Goal: Book appointment/travel/reservation

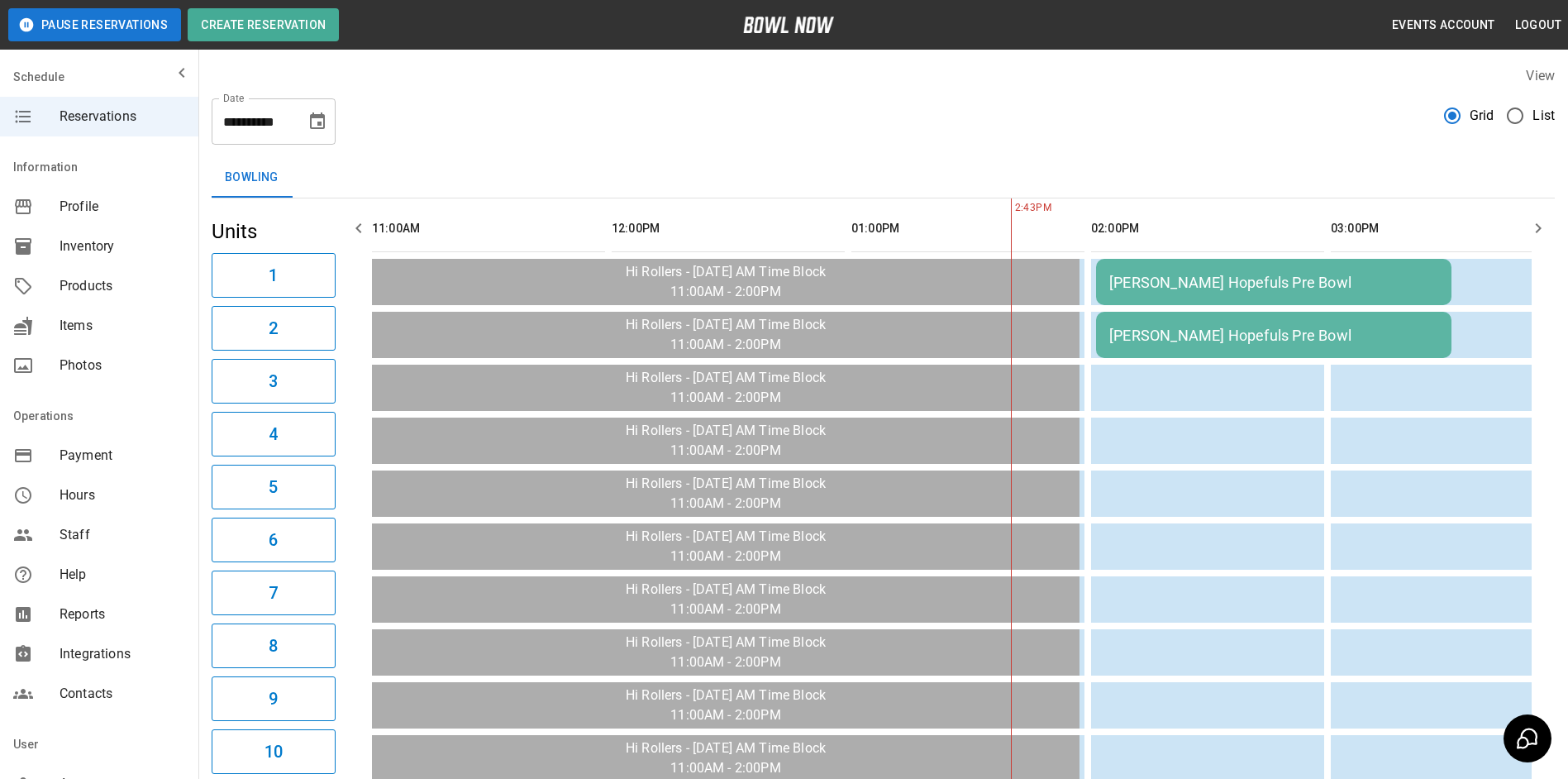
scroll to position [0, 719]
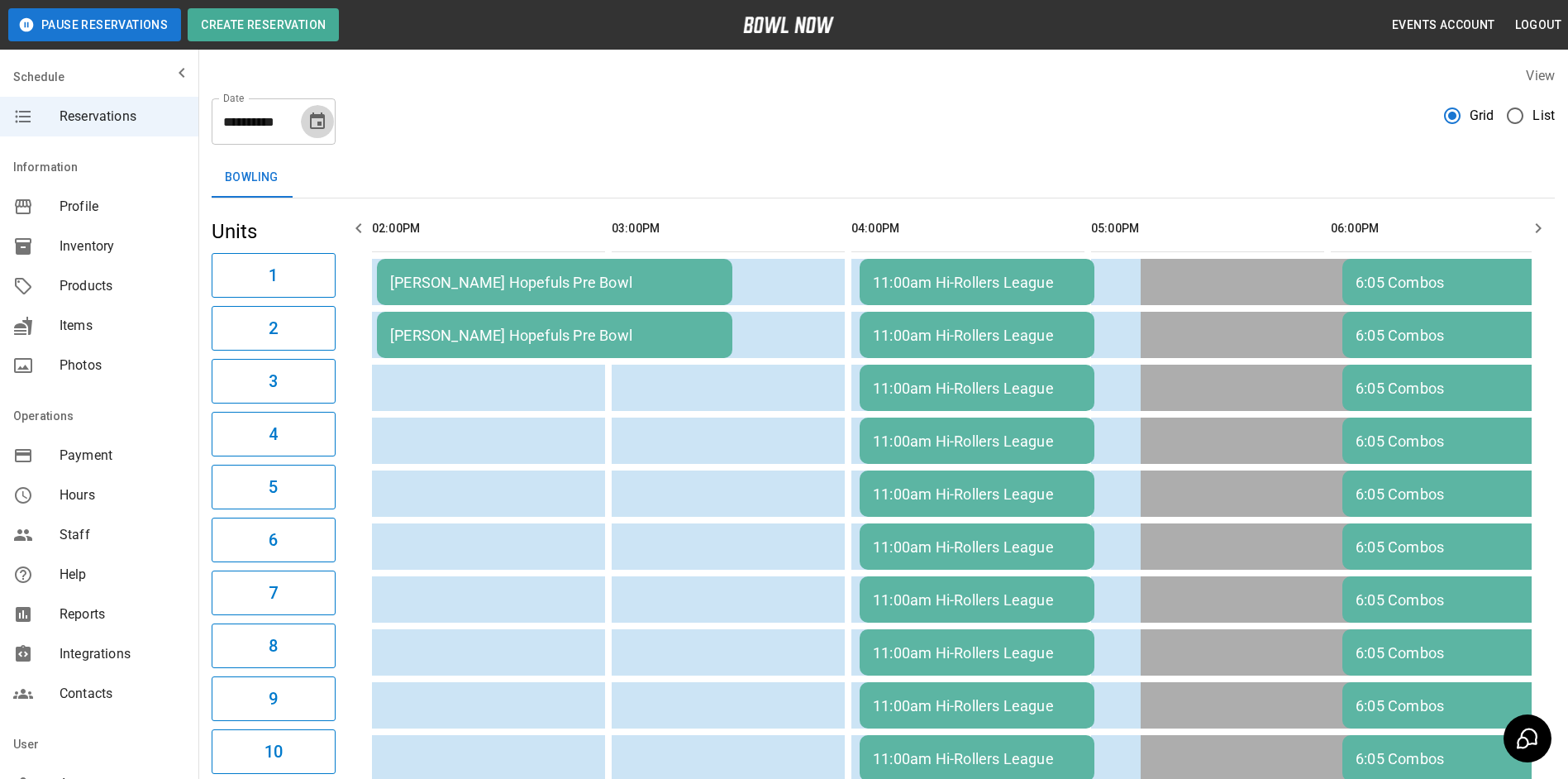
click at [315, 127] on icon "Choose date, selected date is Oct 8, 2025" at bounding box center [317, 121] width 20 height 20
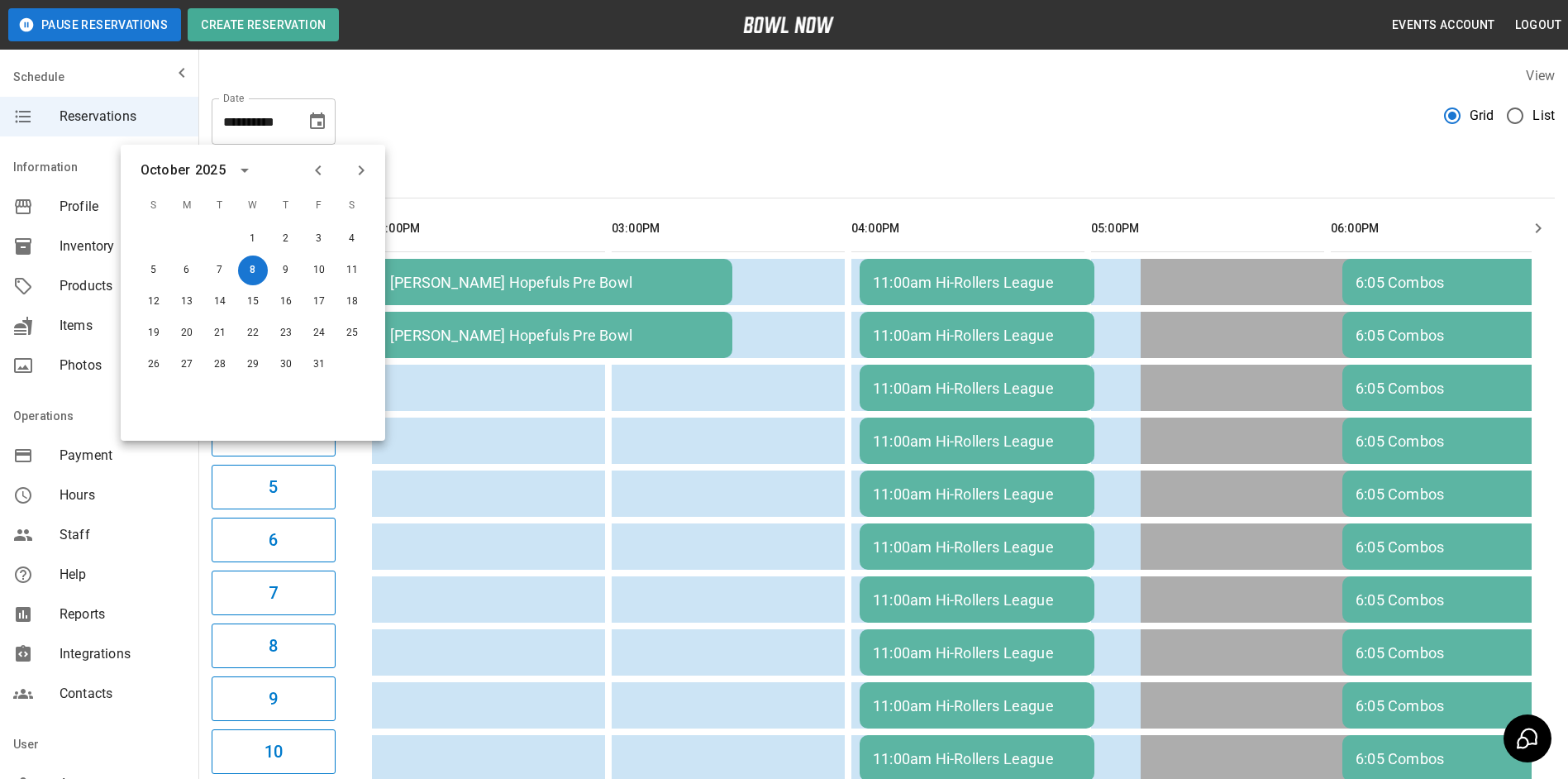
click at [554, 190] on div "Bowling" at bounding box center [883, 177] width 1343 height 39
click at [480, 147] on div "**********" at bounding box center [882, 745] width 1370 height 1383
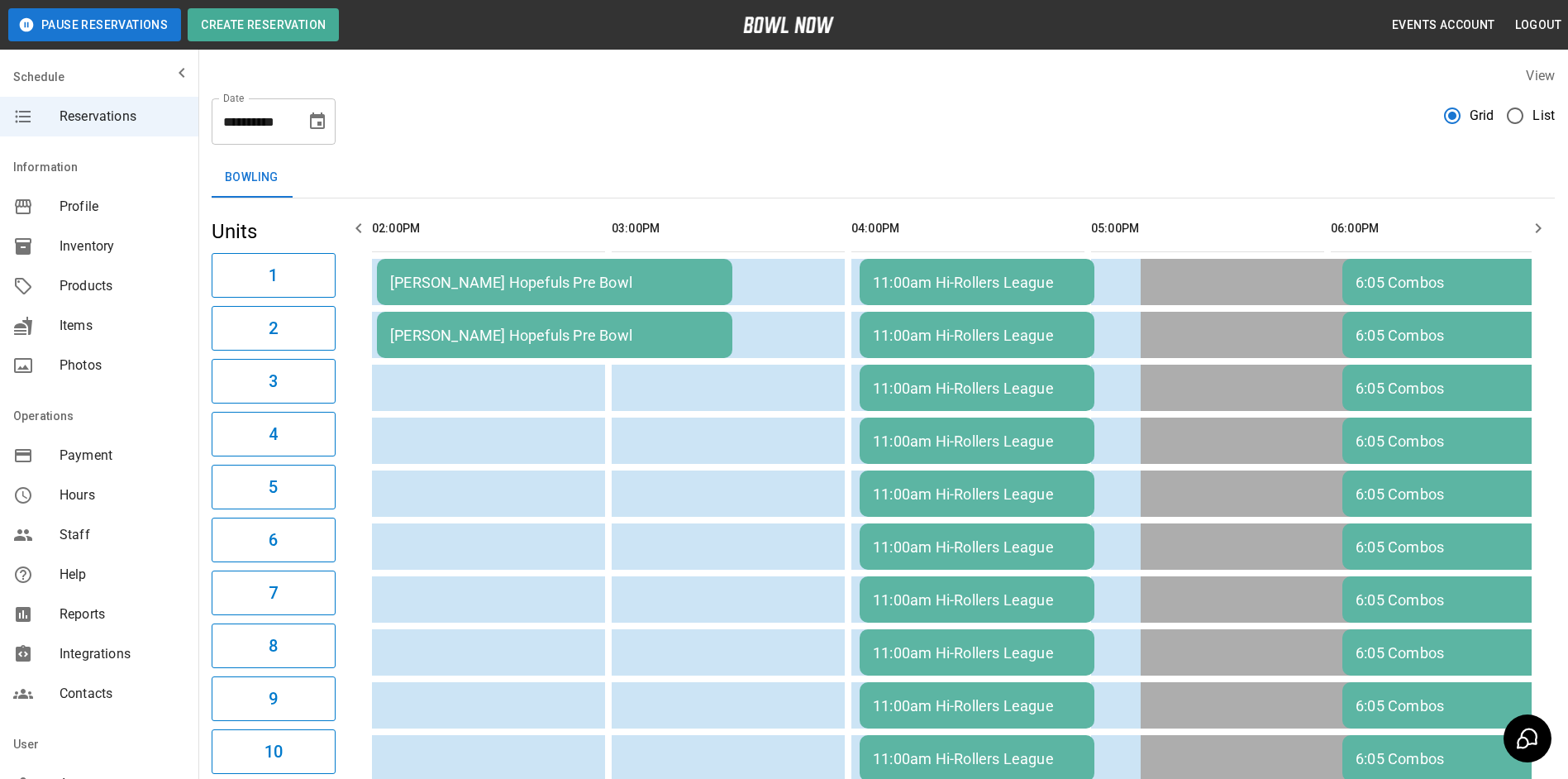
click at [326, 130] on icon "Choose date, selected date is Oct 8, 2025" at bounding box center [317, 121] width 20 height 20
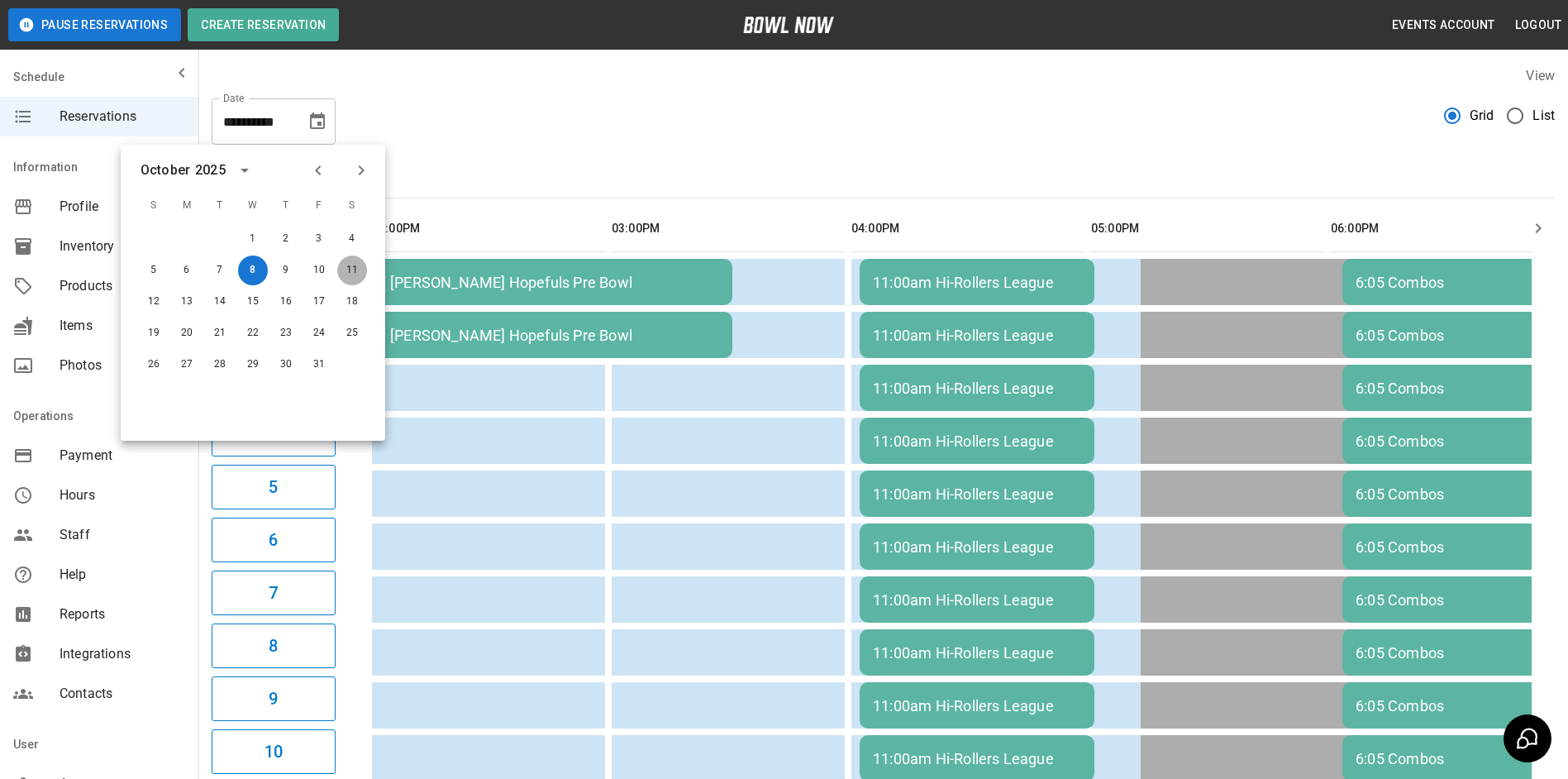
click at [358, 269] on button "11" at bounding box center [352, 270] width 30 height 30
type input "**********"
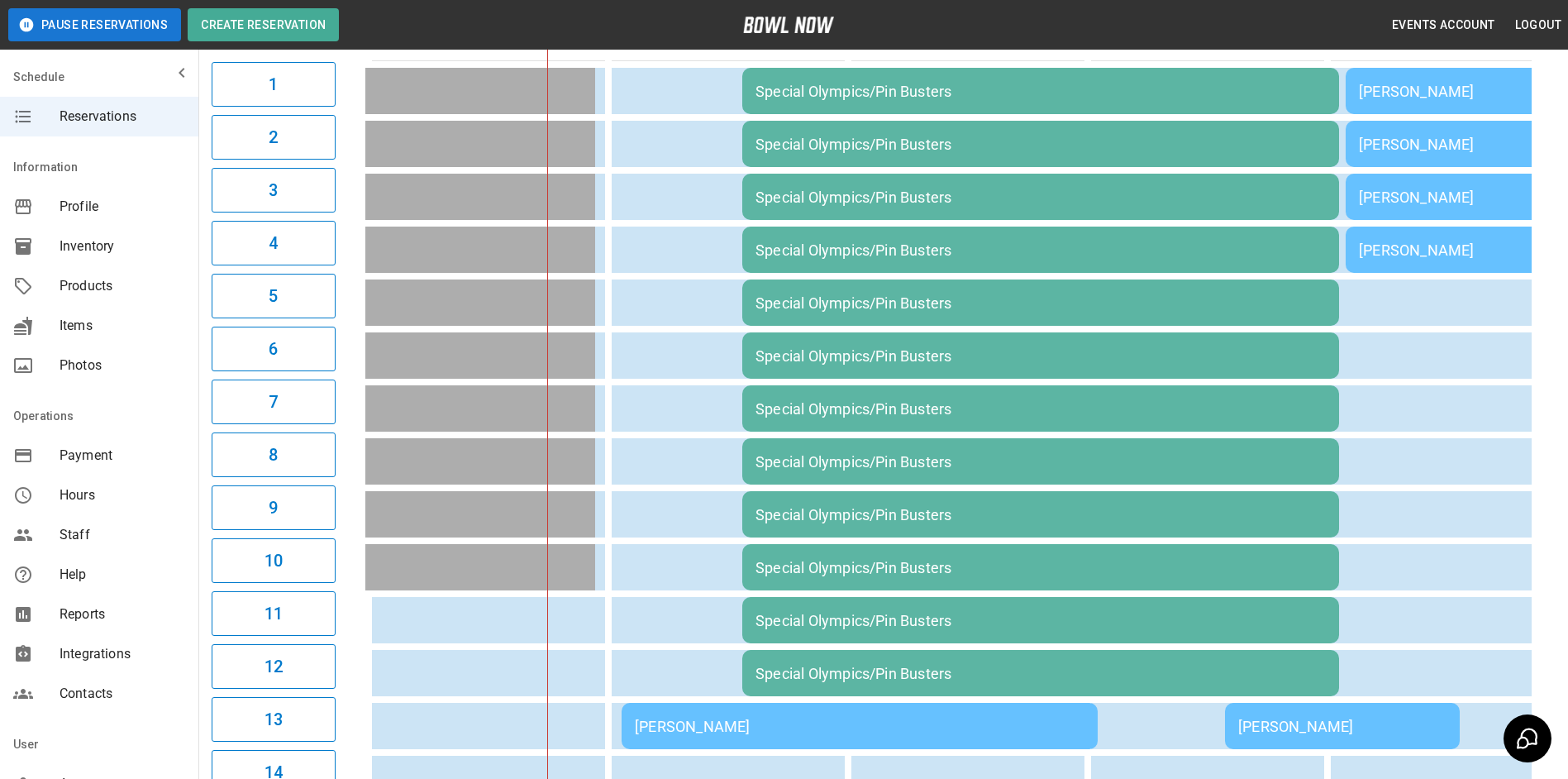
scroll to position [97, 0]
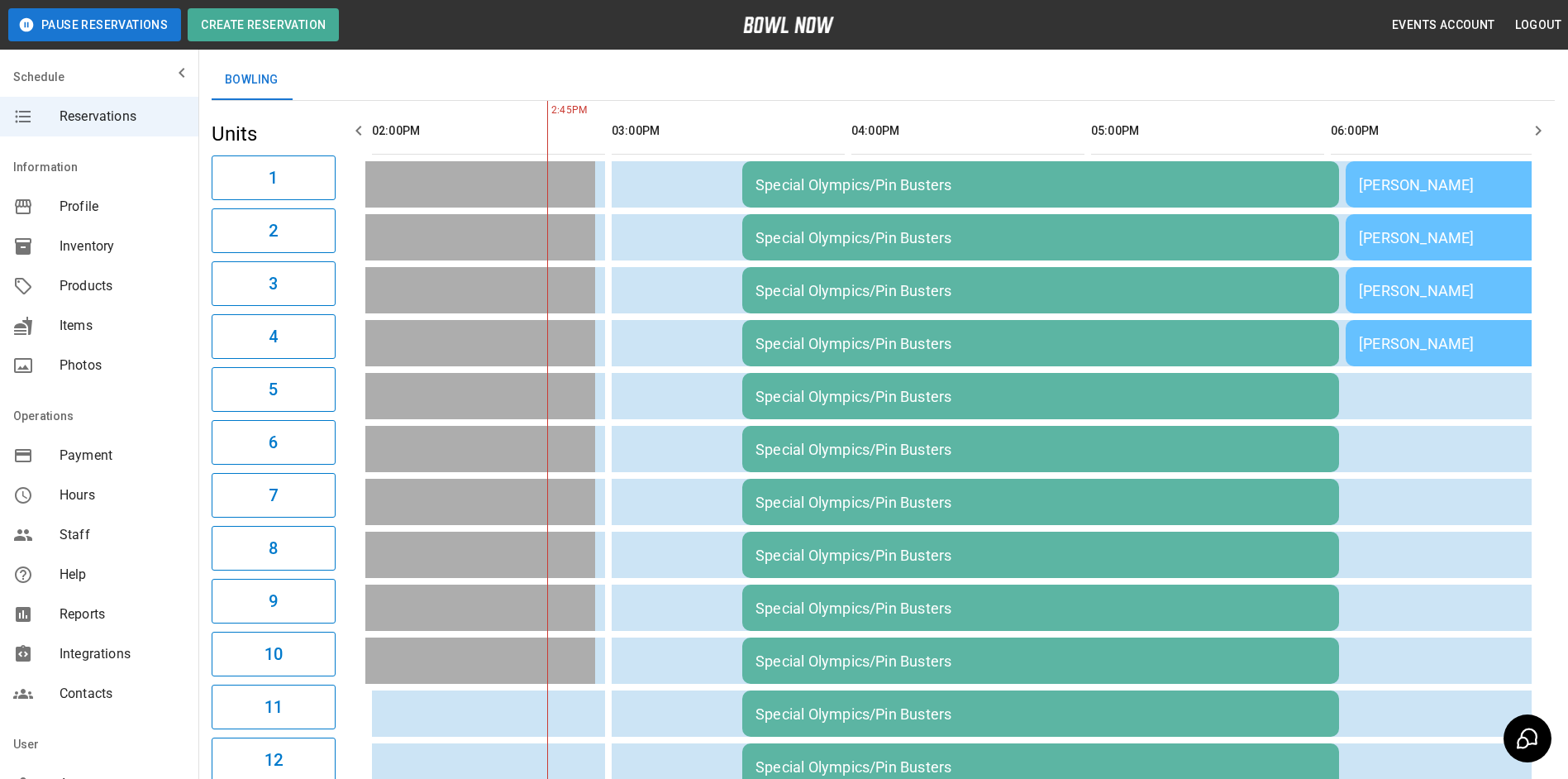
click at [1542, 126] on icon "button" at bounding box center [1538, 131] width 20 height 20
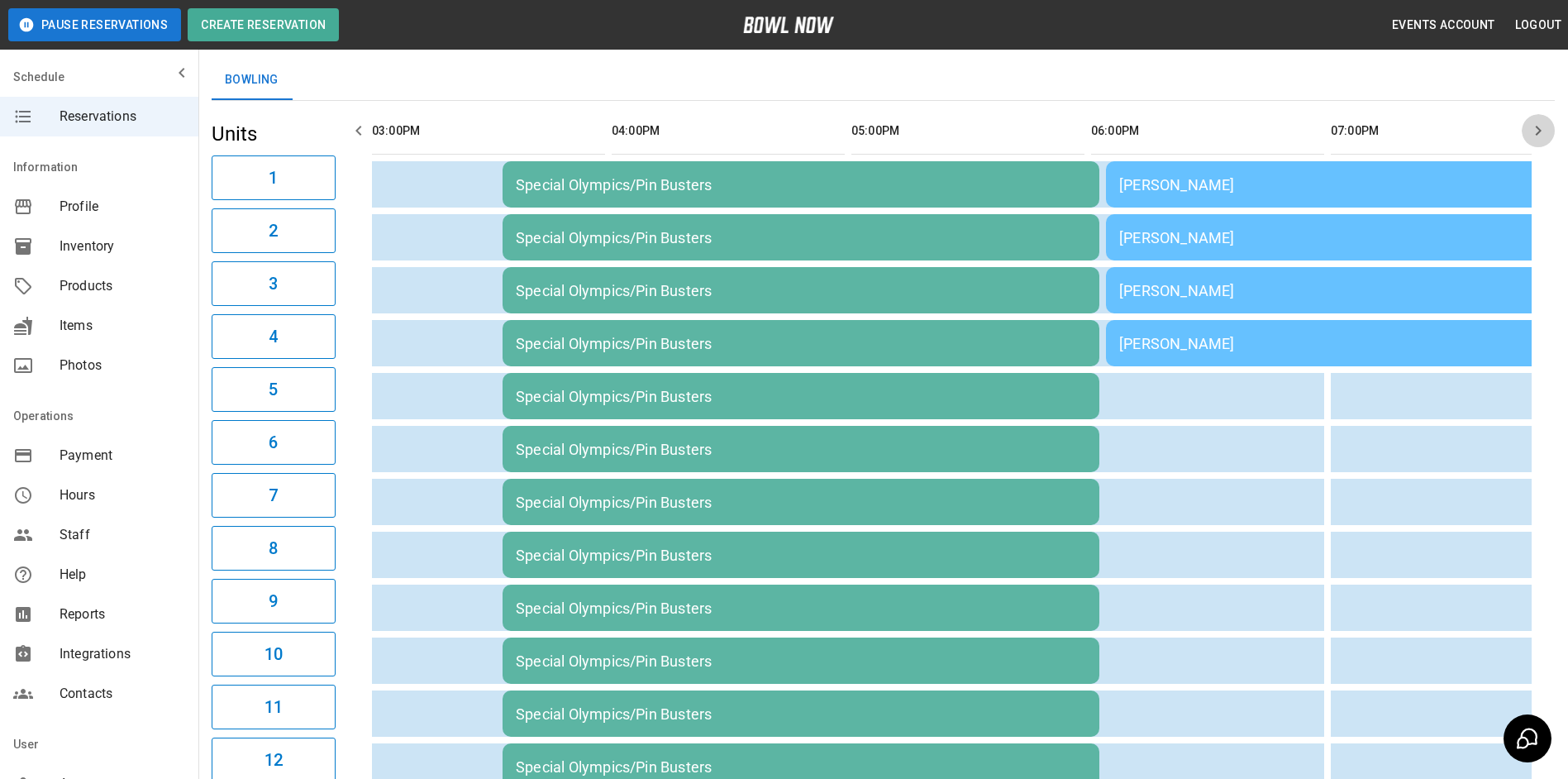
click at [1542, 126] on icon "button" at bounding box center [1538, 131] width 20 height 20
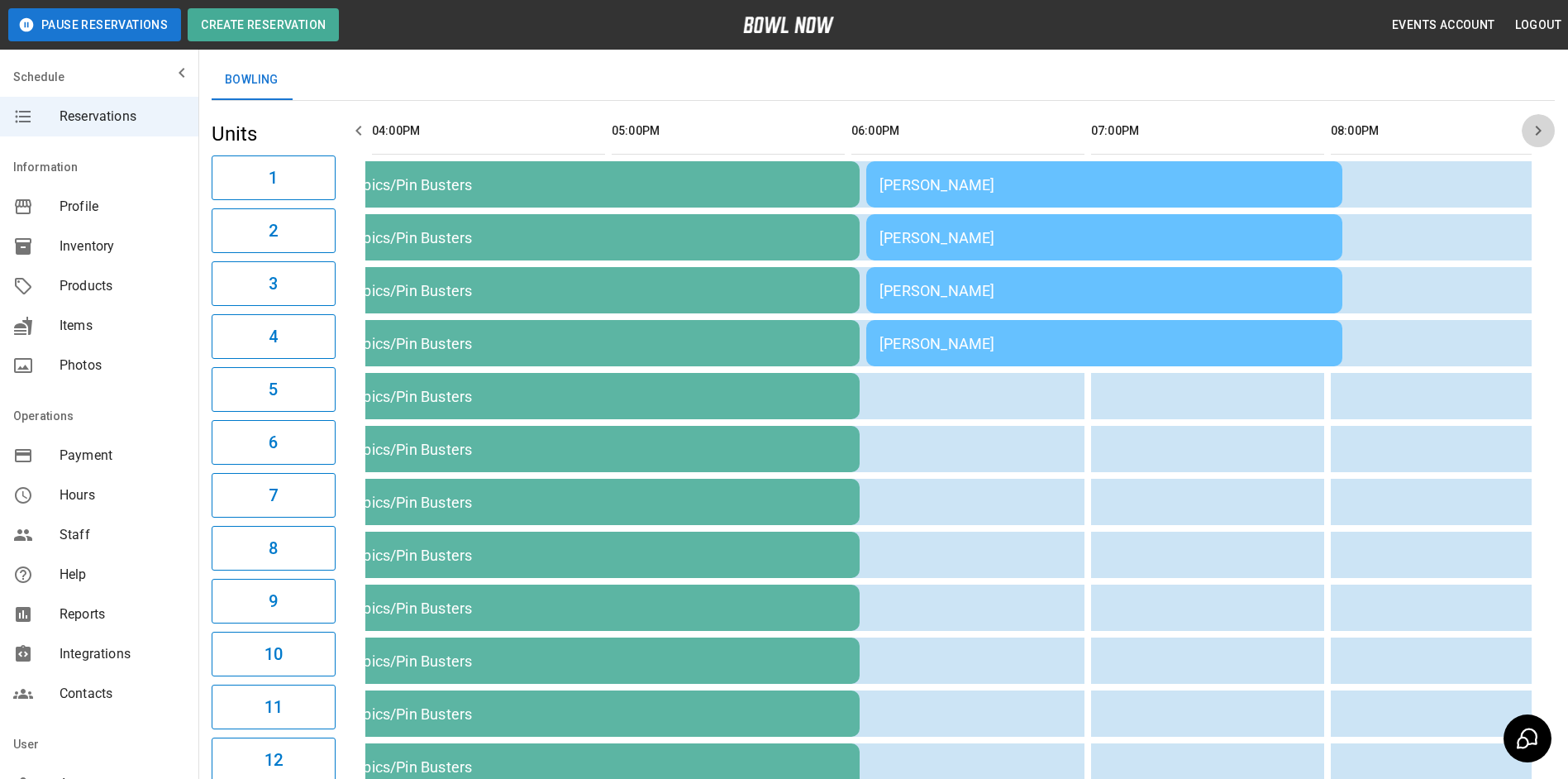
click at [1542, 126] on icon "button" at bounding box center [1538, 131] width 20 height 20
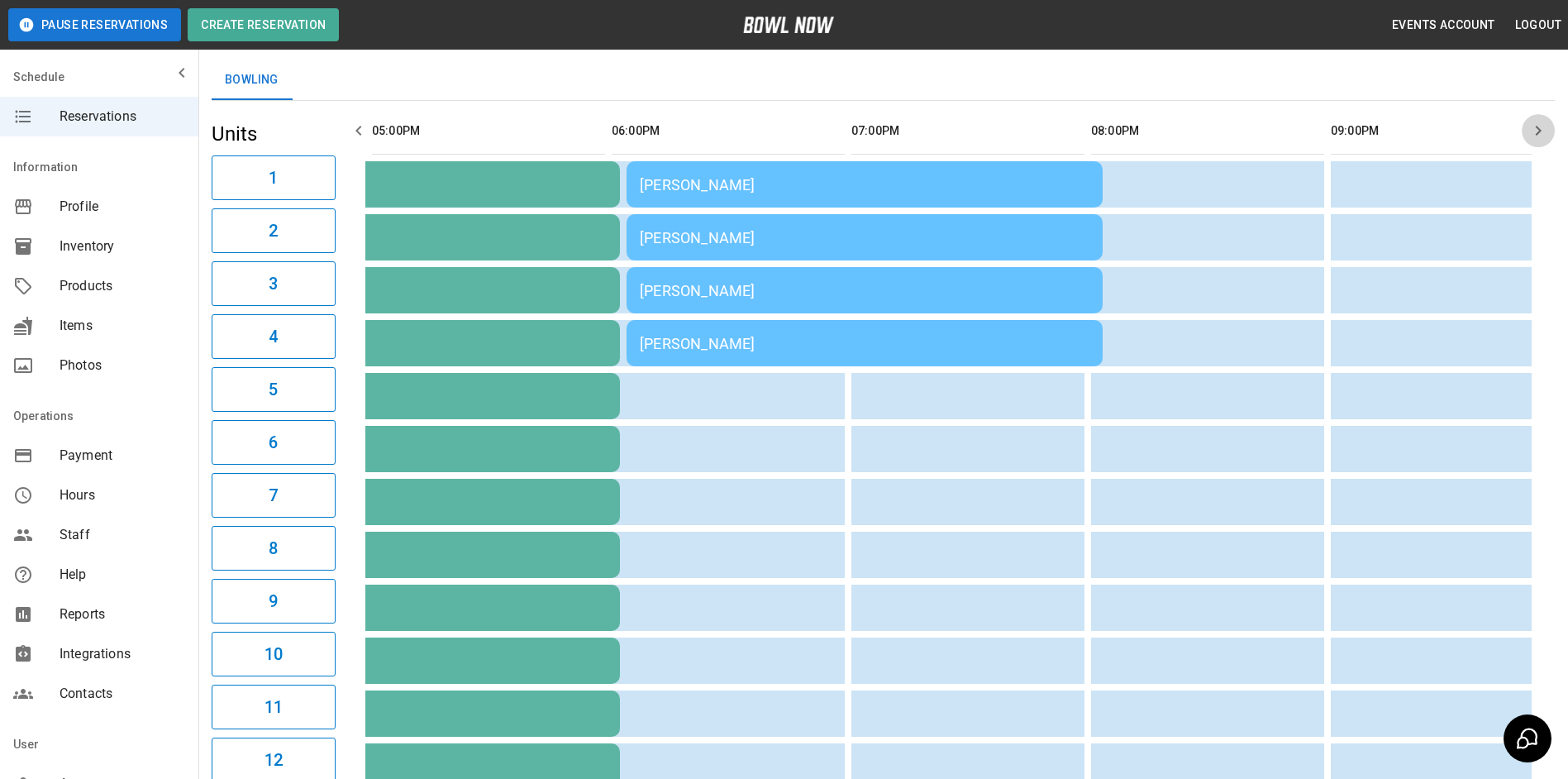
click at [1542, 126] on icon "button" at bounding box center [1538, 131] width 20 height 20
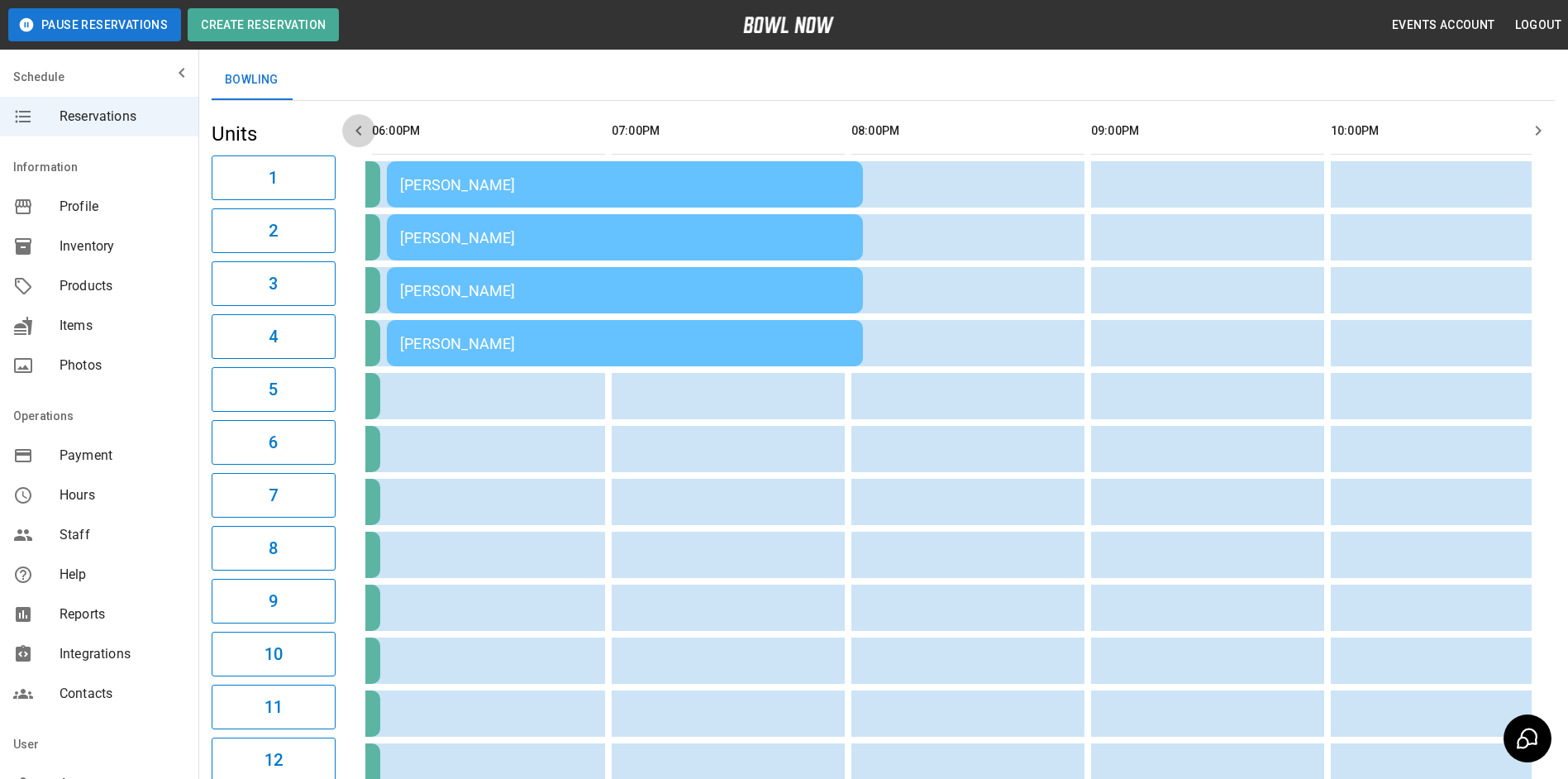
click at [349, 133] on button "button" at bounding box center [359, 131] width 33 height 33
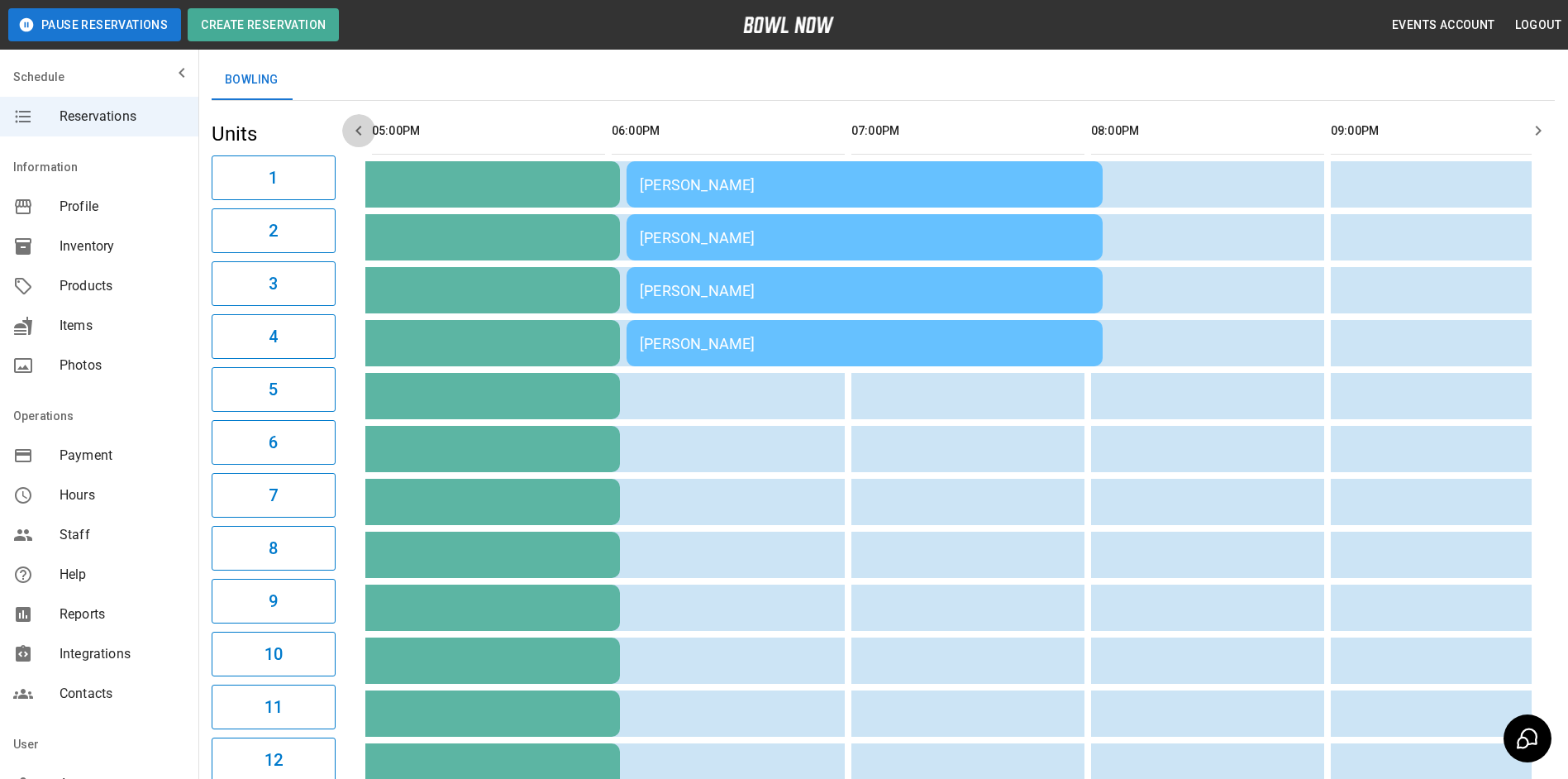
click at [352, 134] on icon "button" at bounding box center [359, 131] width 20 height 20
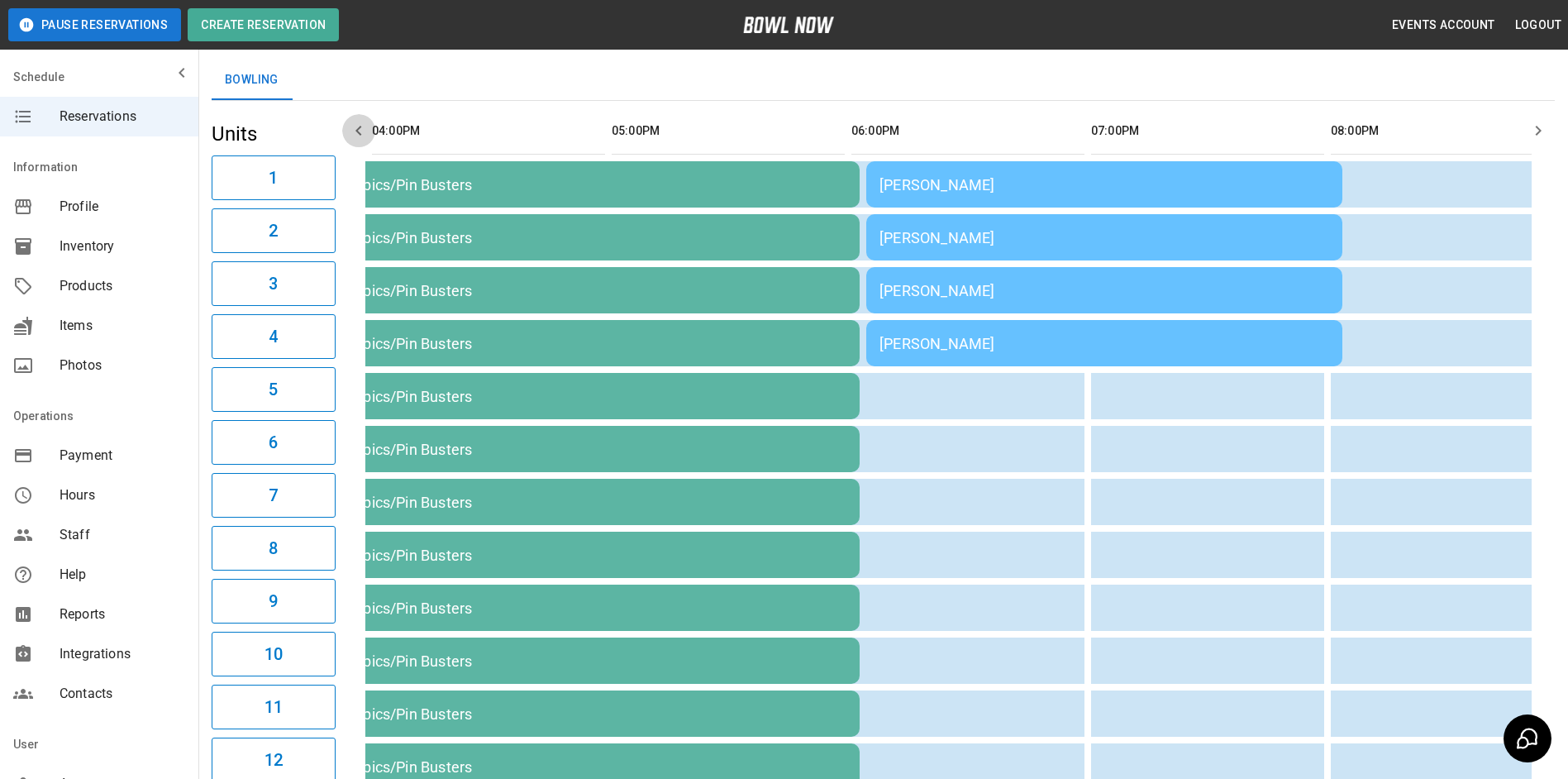
click at [353, 136] on icon "button" at bounding box center [359, 131] width 20 height 20
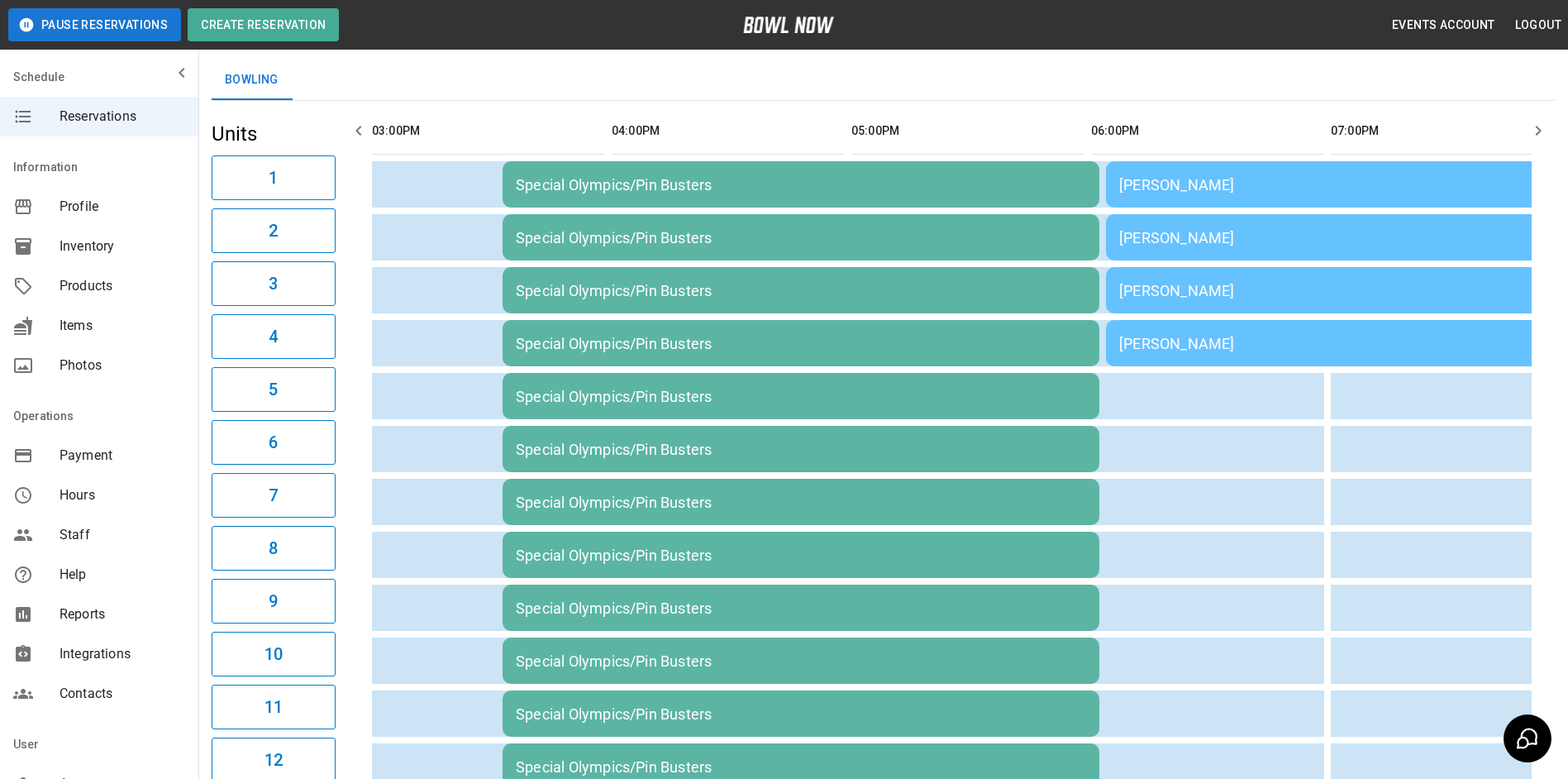
click at [353, 136] on icon "button" at bounding box center [359, 131] width 20 height 20
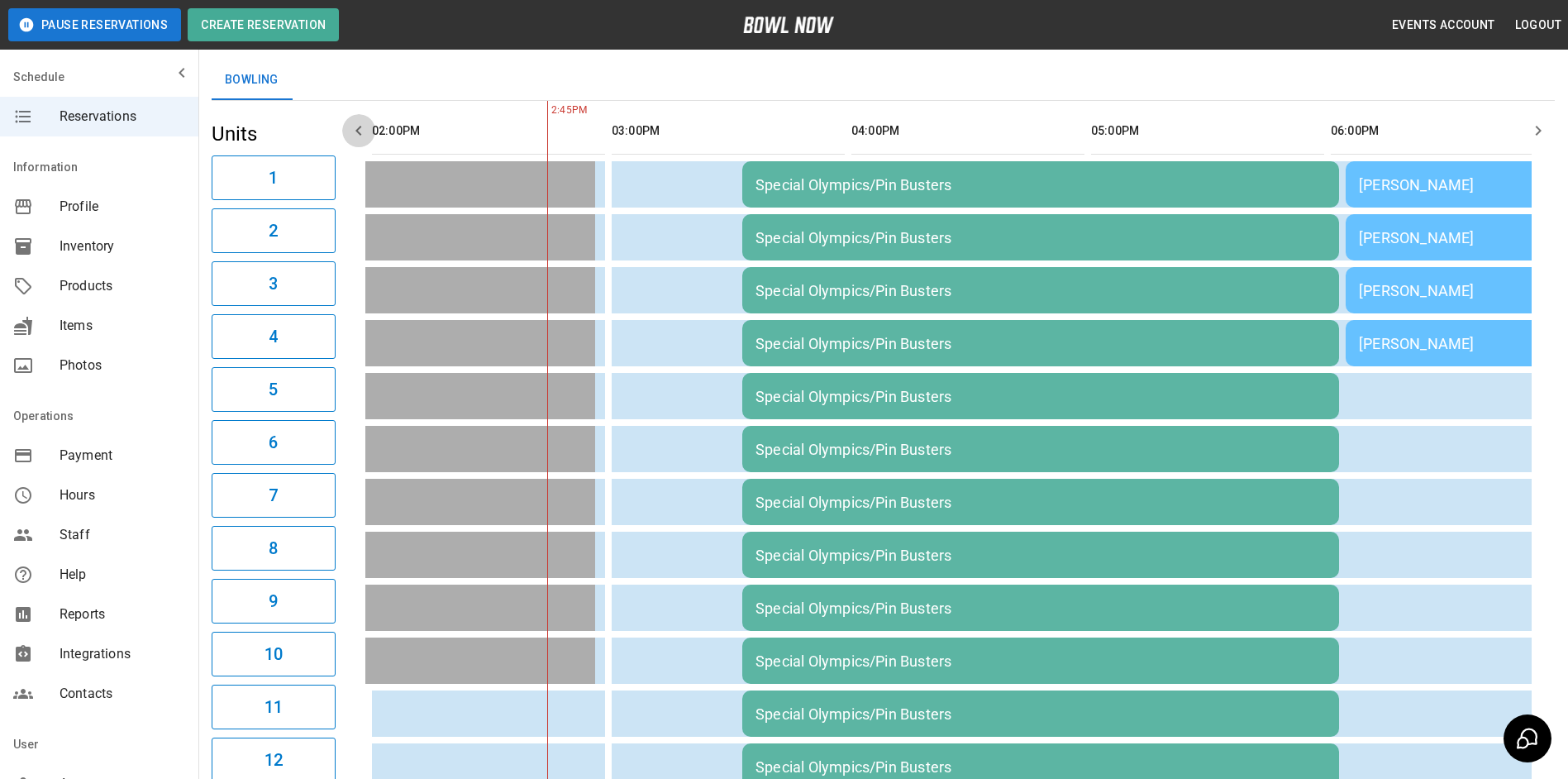
click at [353, 136] on icon "button" at bounding box center [359, 131] width 20 height 20
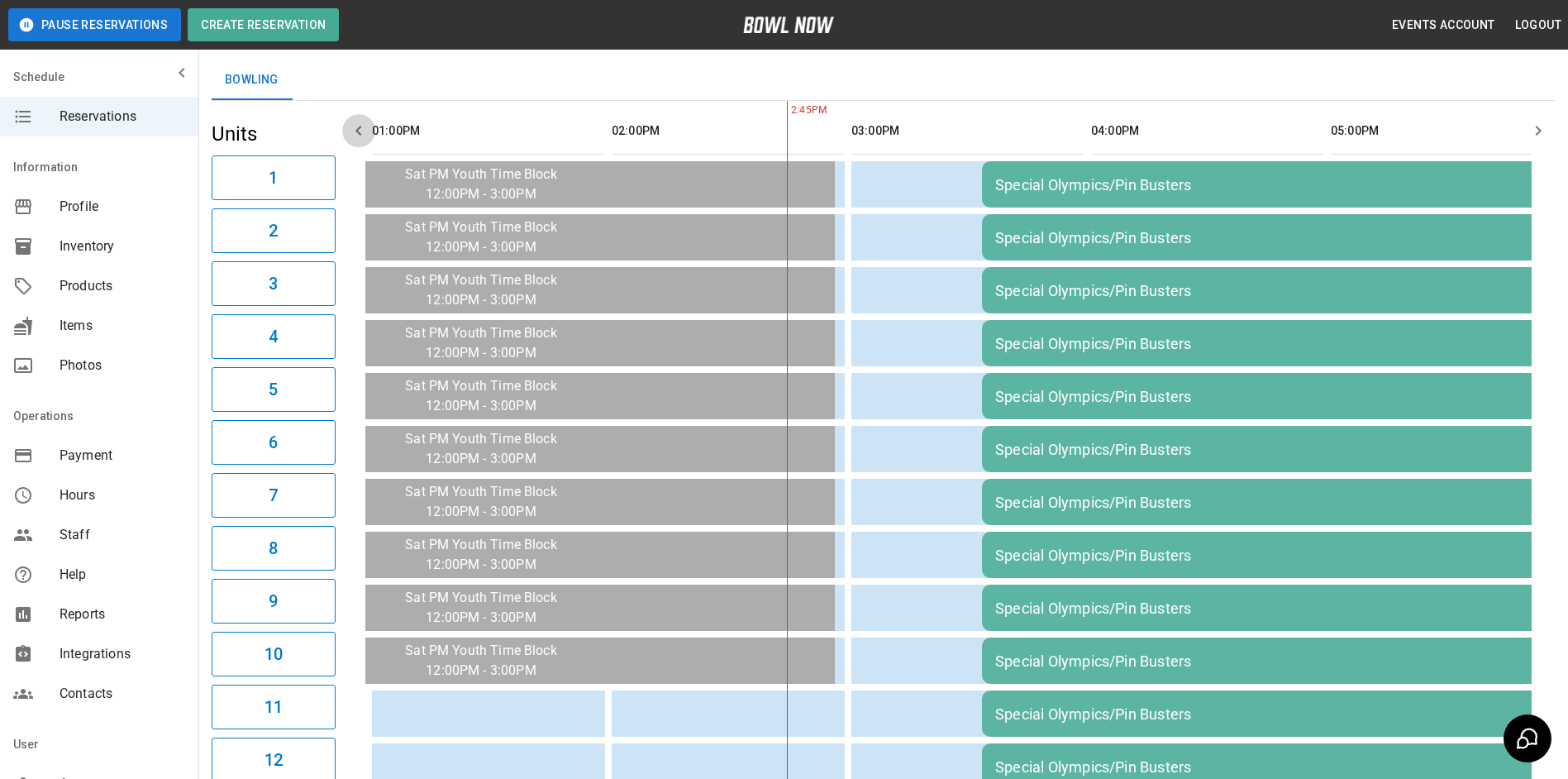
click at [362, 141] on button "button" at bounding box center [359, 131] width 33 height 33
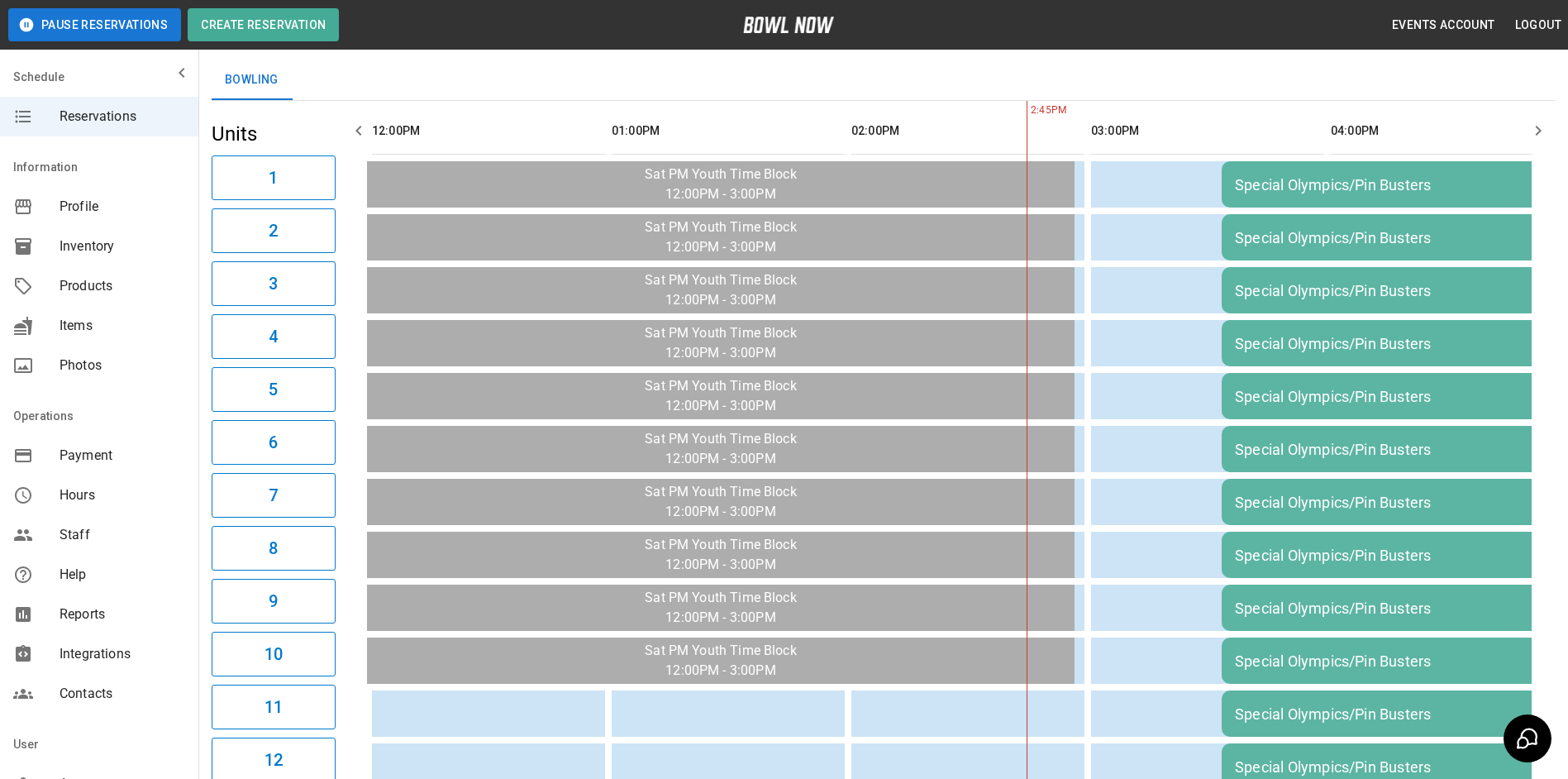
click at [361, 142] on button "button" at bounding box center [359, 131] width 33 height 33
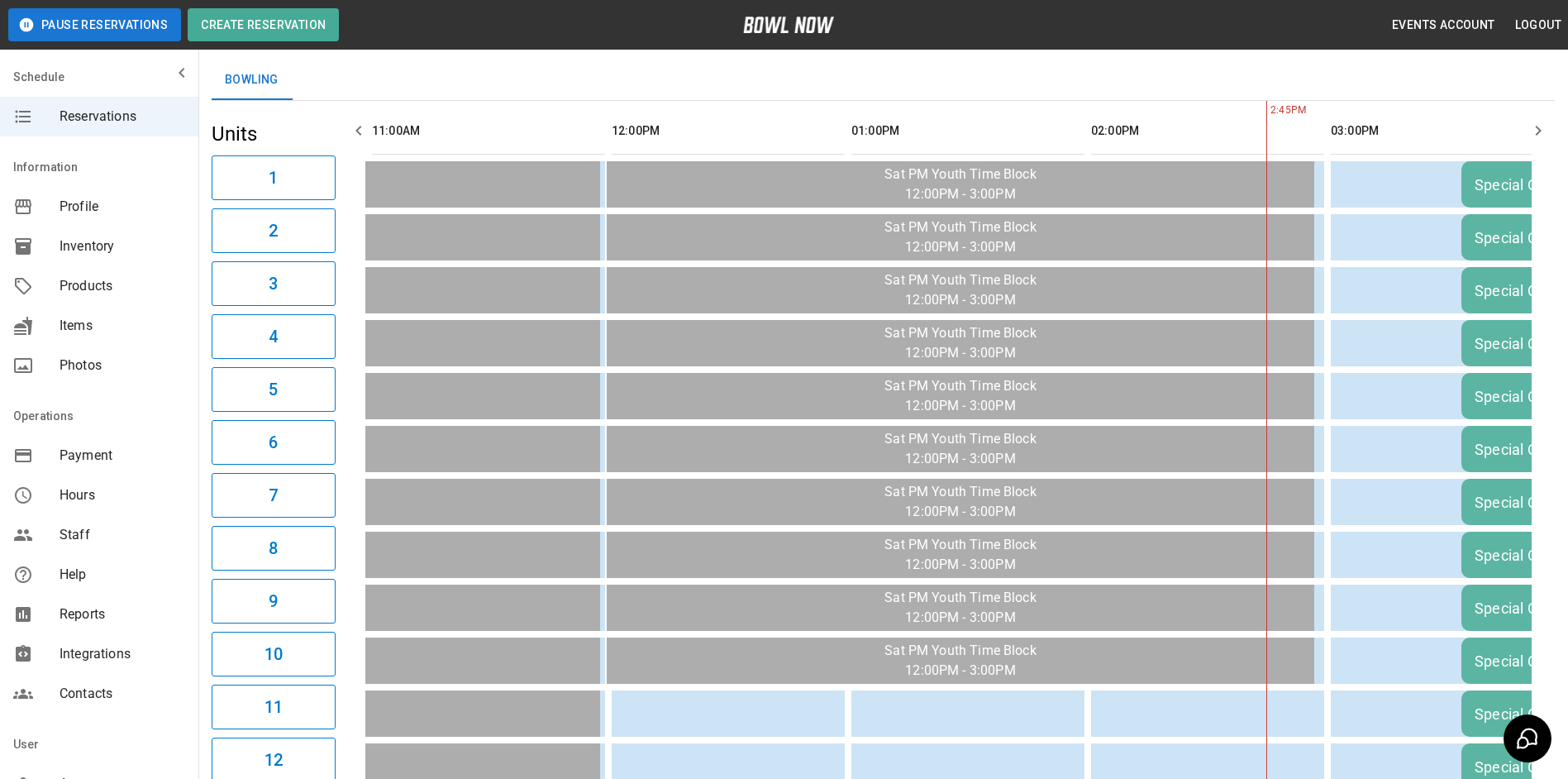
click at [361, 142] on button "button" at bounding box center [359, 131] width 33 height 33
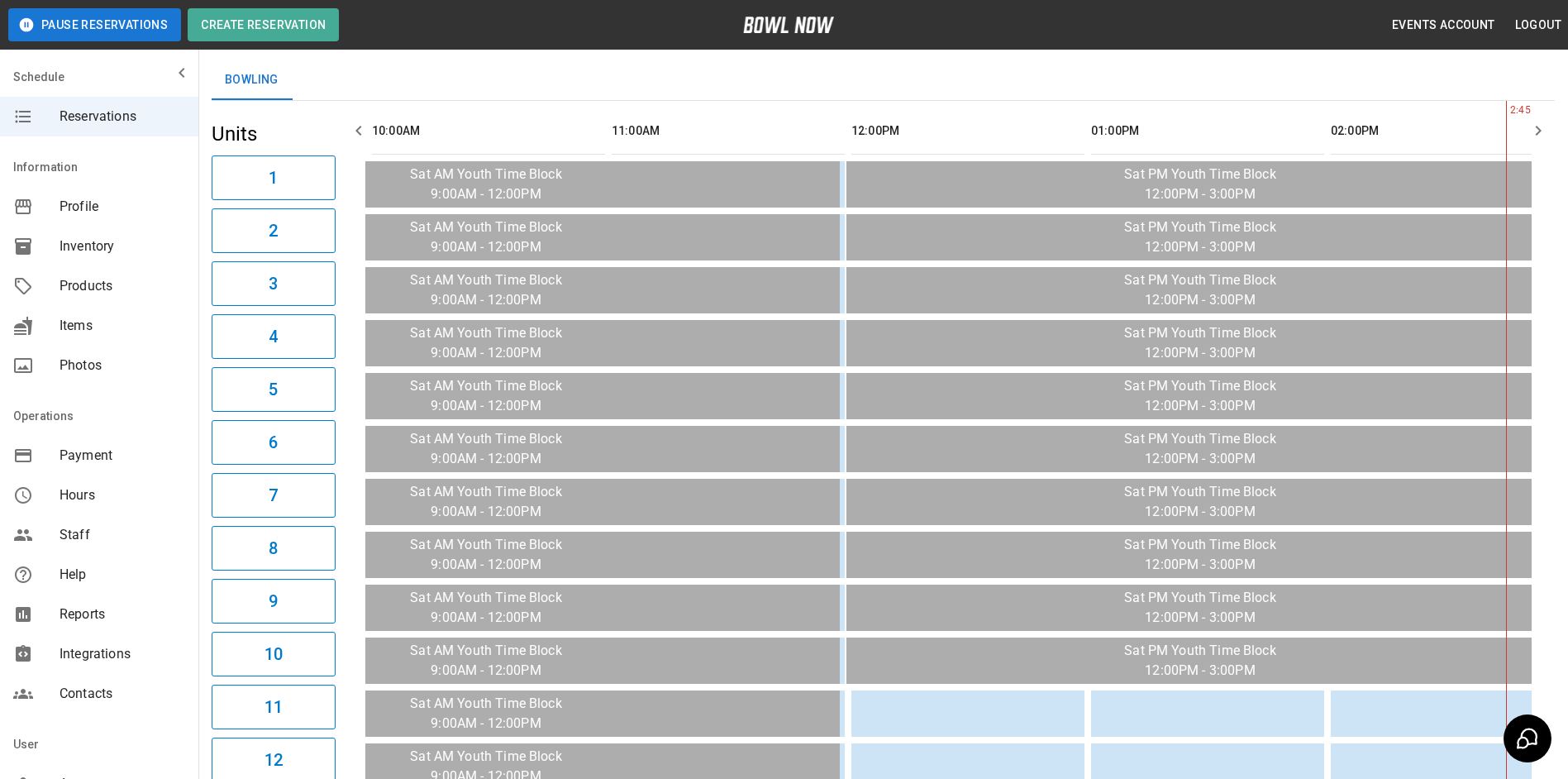
click at [1543, 138] on icon "button" at bounding box center [1538, 131] width 20 height 20
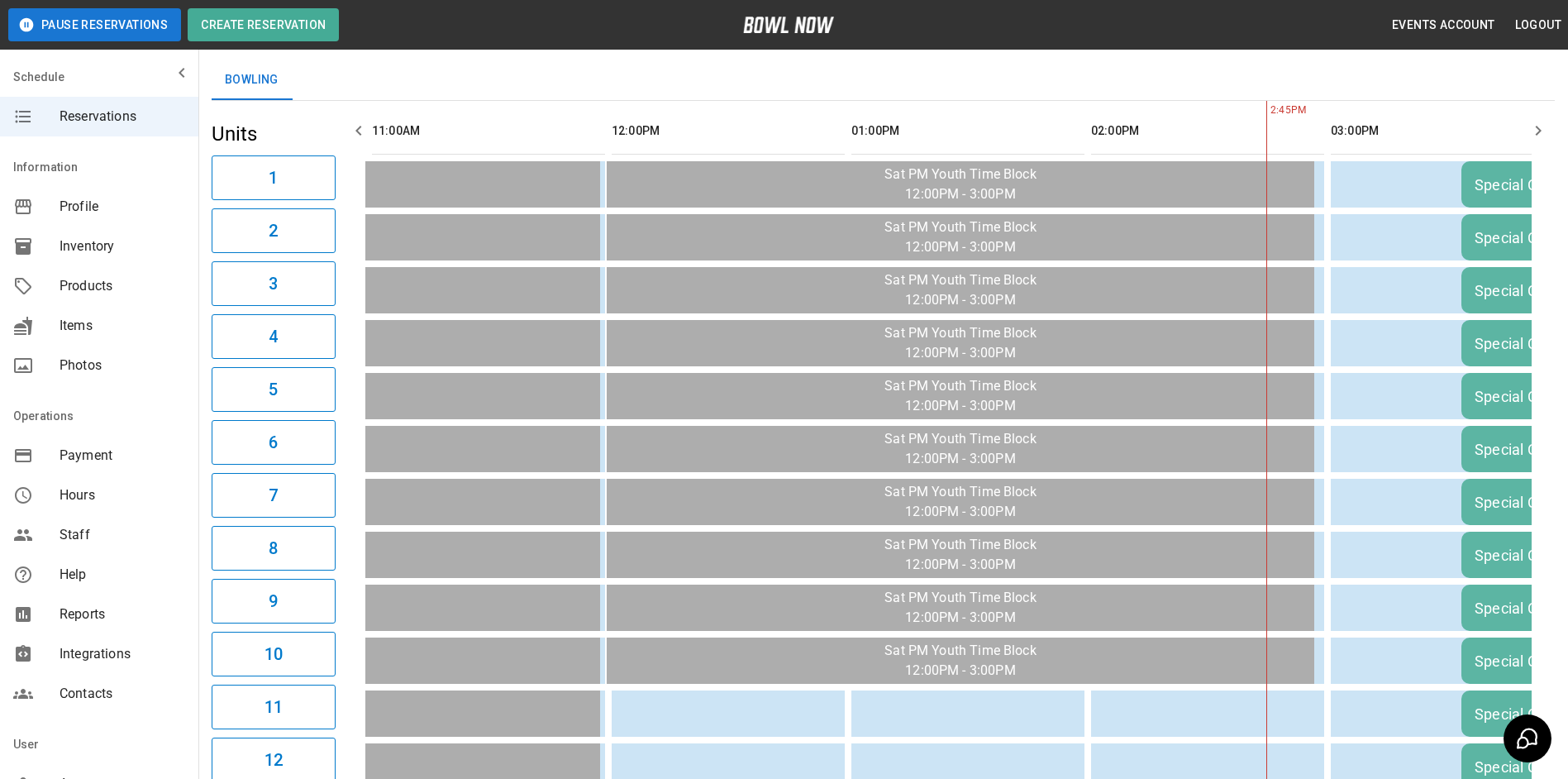
click at [1541, 138] on icon "button" at bounding box center [1538, 131] width 20 height 20
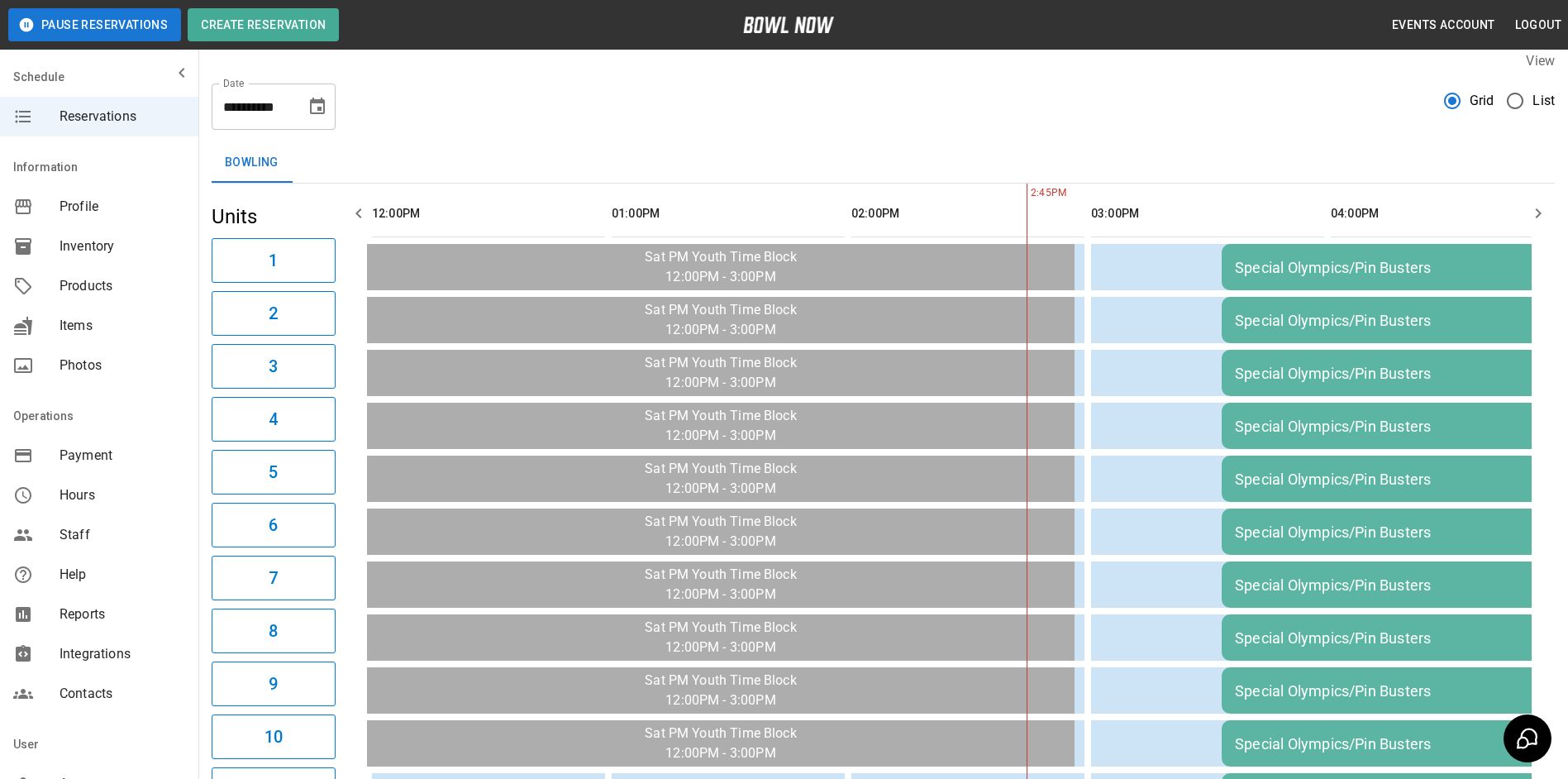
click at [1521, 214] on th "sticky table" at bounding box center [1525, 214] width 53 height 47
click at [1527, 213] on button "button" at bounding box center [1538, 214] width 33 height 33
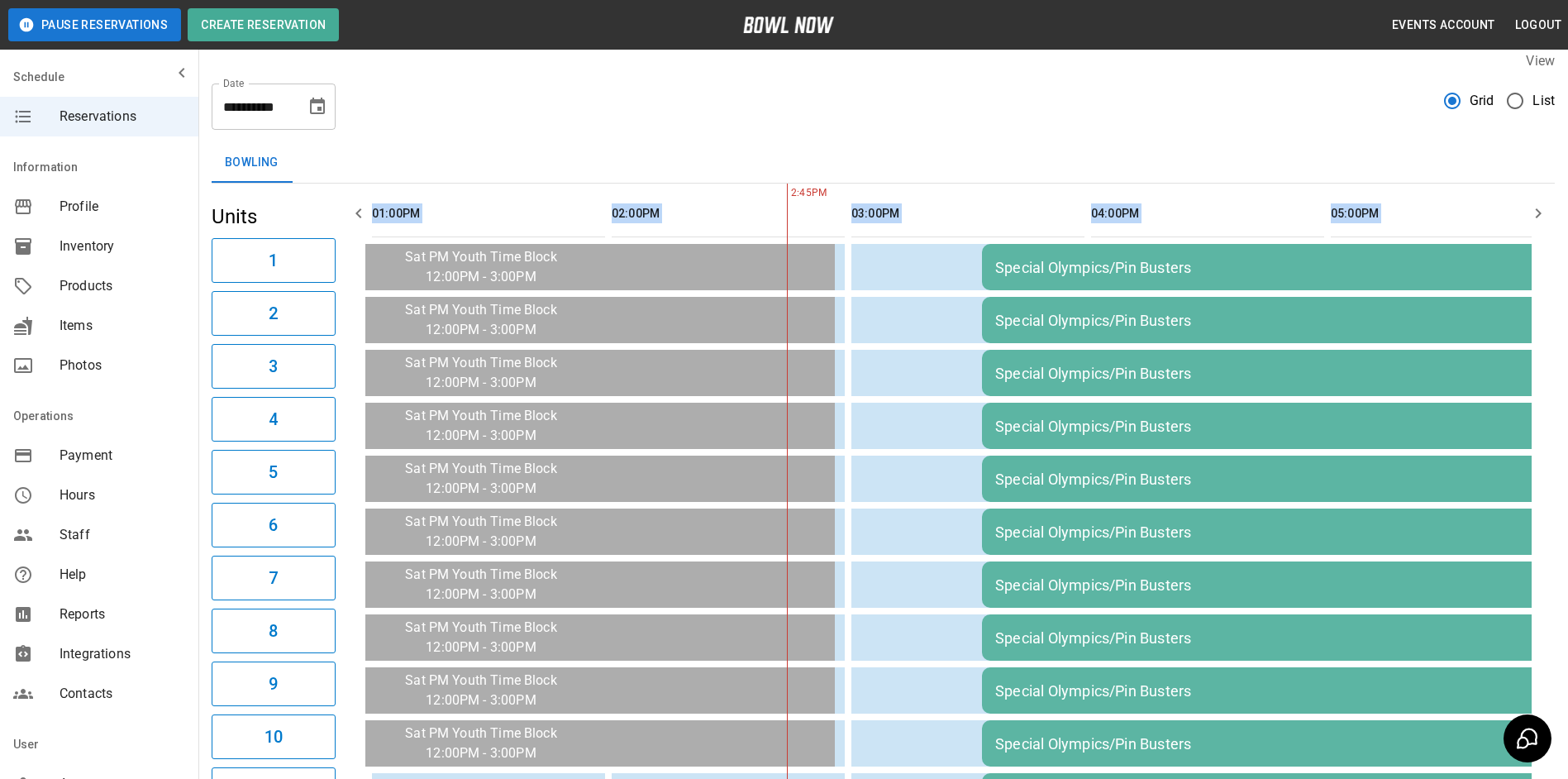
click at [1528, 213] on button "button" at bounding box center [1538, 214] width 33 height 33
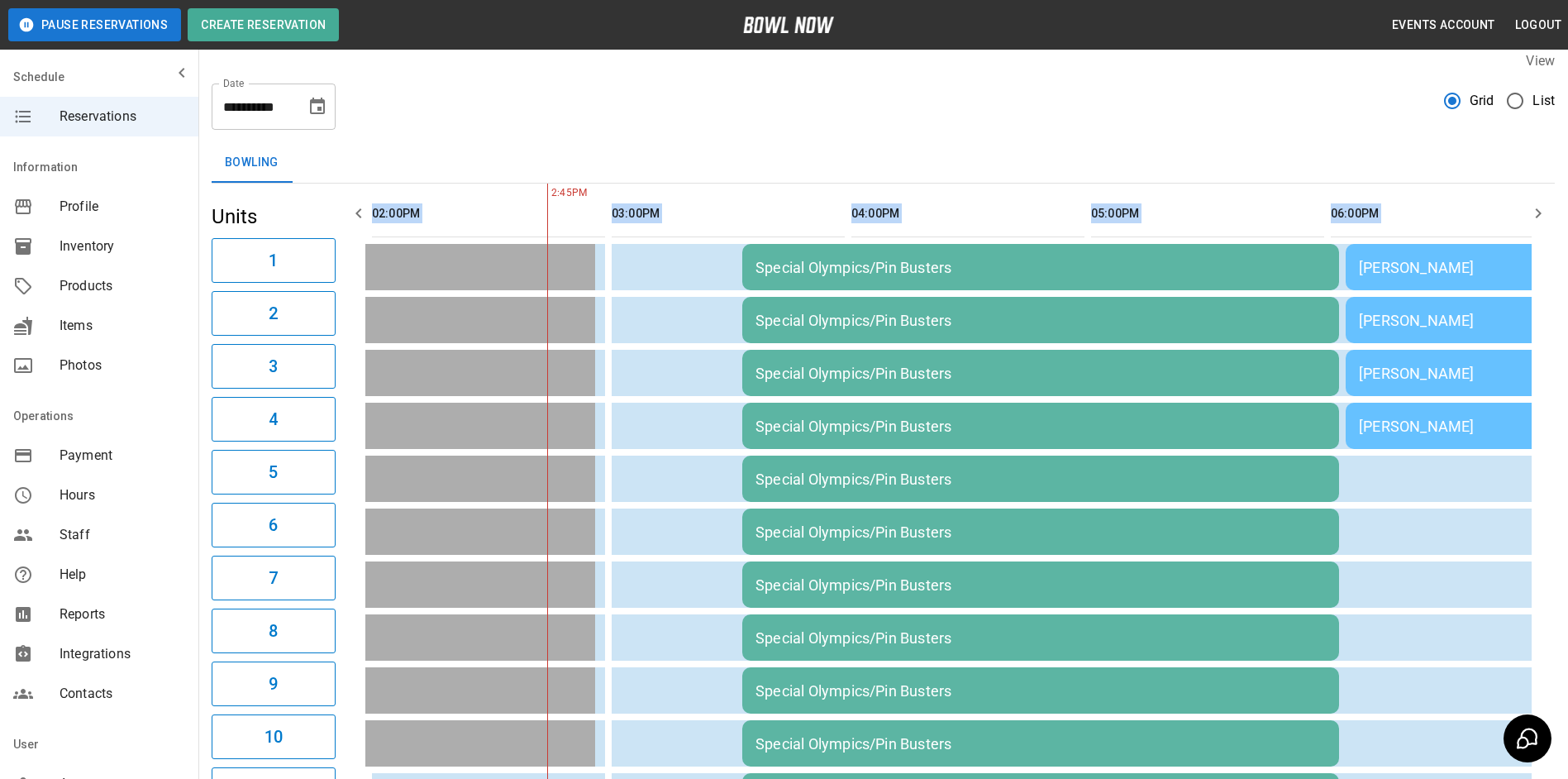
click at [1528, 213] on button "button" at bounding box center [1538, 214] width 33 height 33
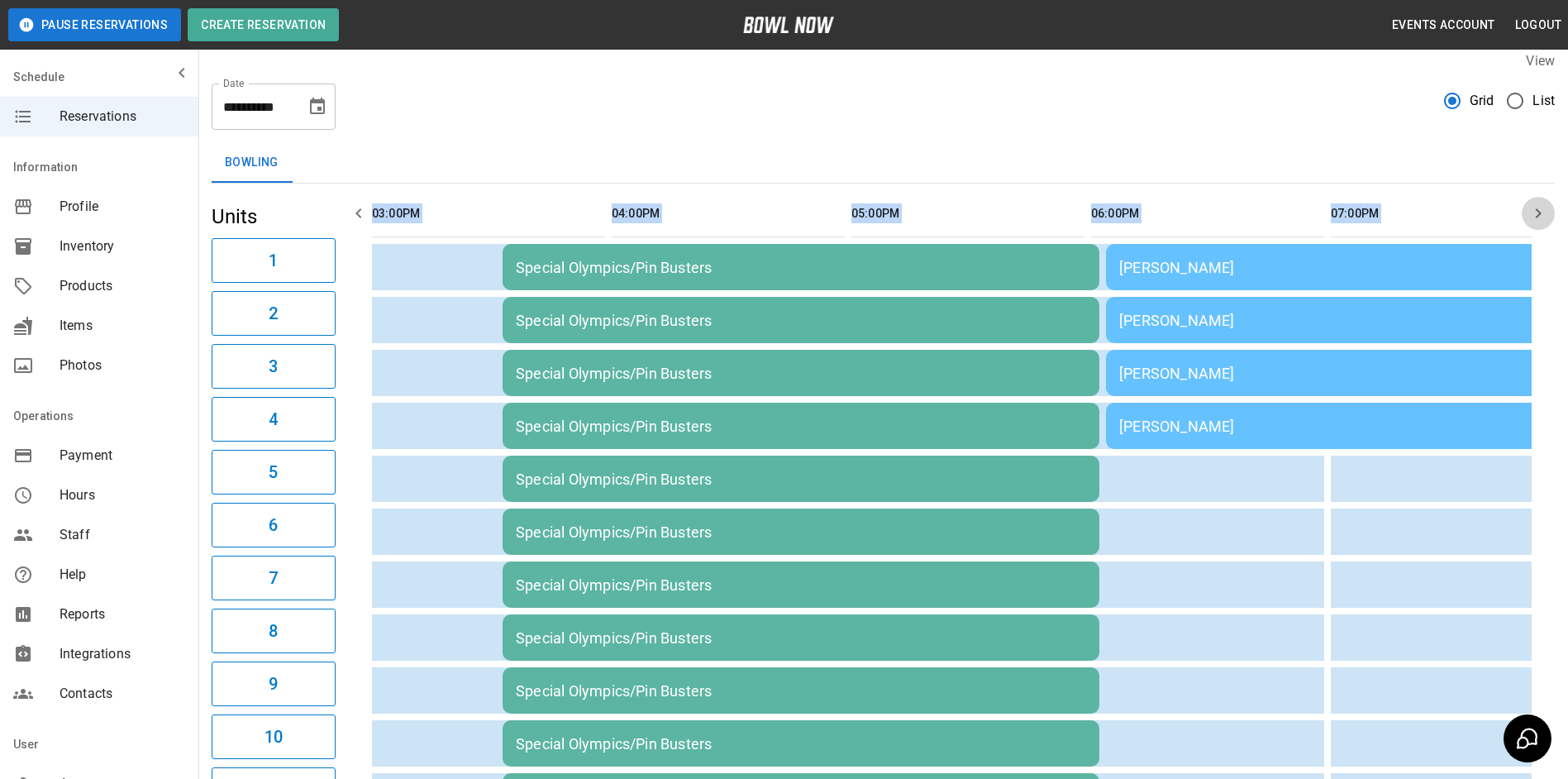
click at [1530, 214] on button "button" at bounding box center [1538, 214] width 33 height 33
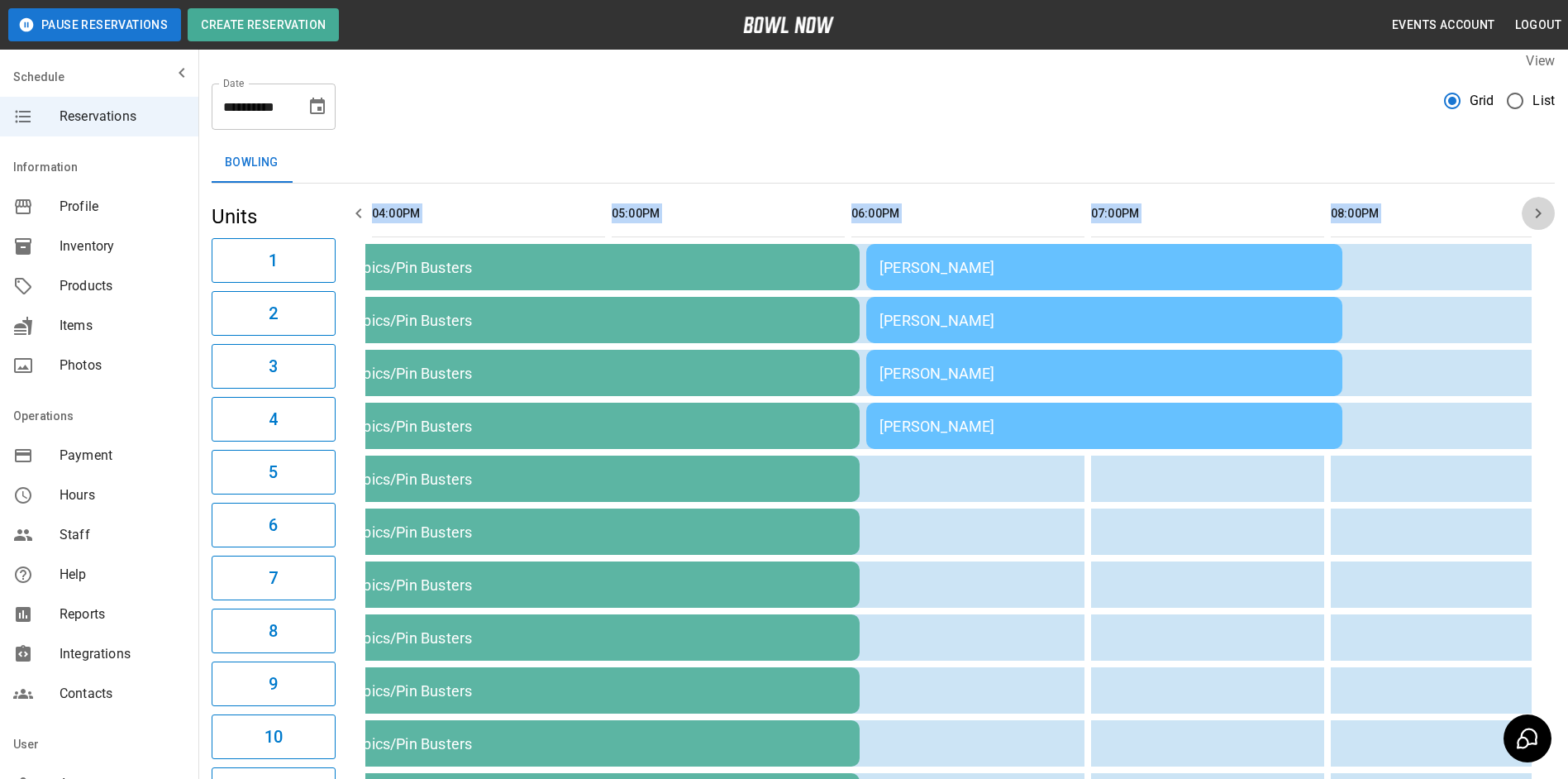
click at [1531, 214] on icon "button" at bounding box center [1538, 213] width 20 height 20
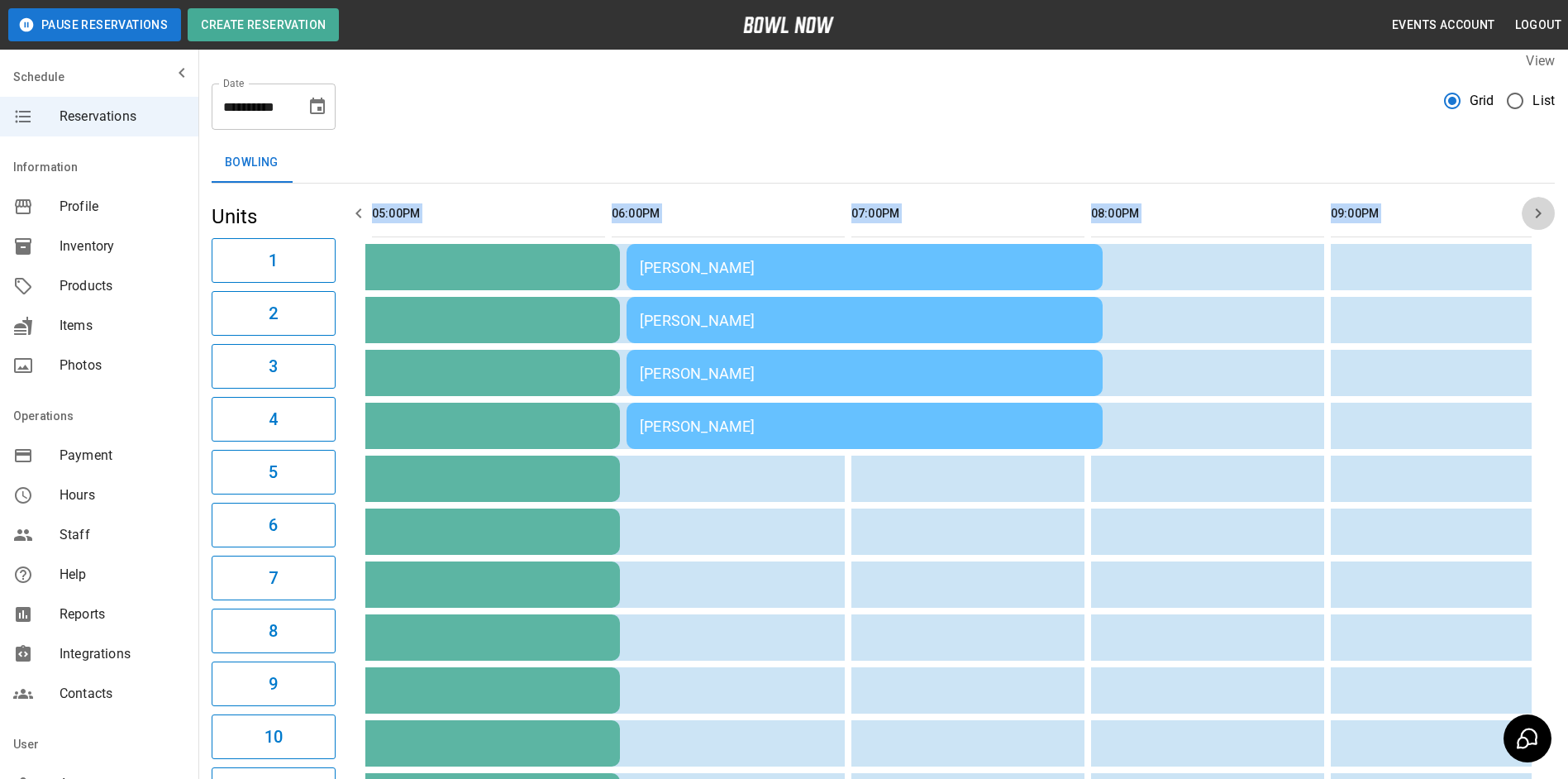
click at [1531, 212] on icon "button" at bounding box center [1538, 213] width 20 height 20
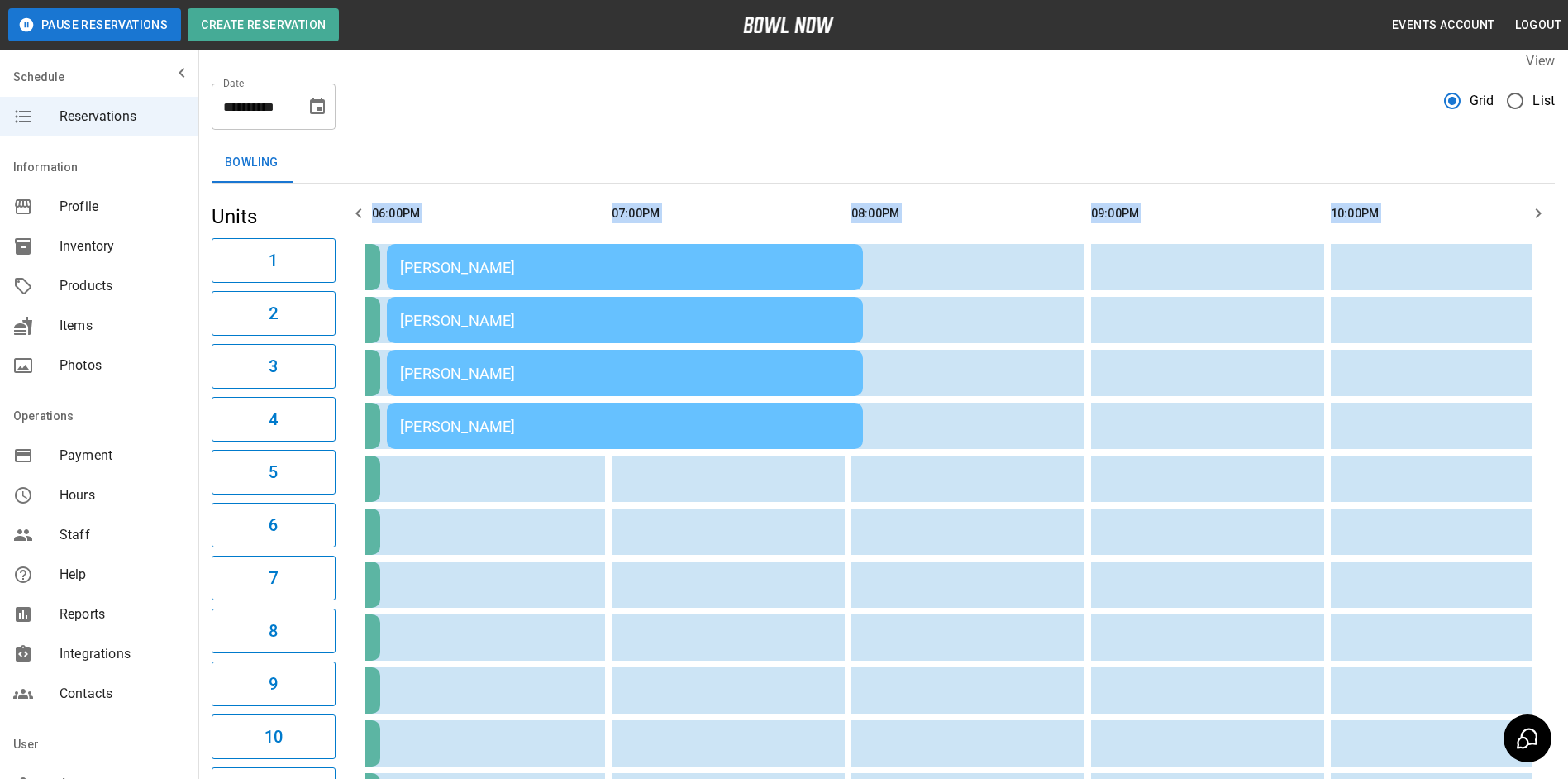
click at [1531, 211] on icon "button" at bounding box center [1538, 213] width 20 height 20
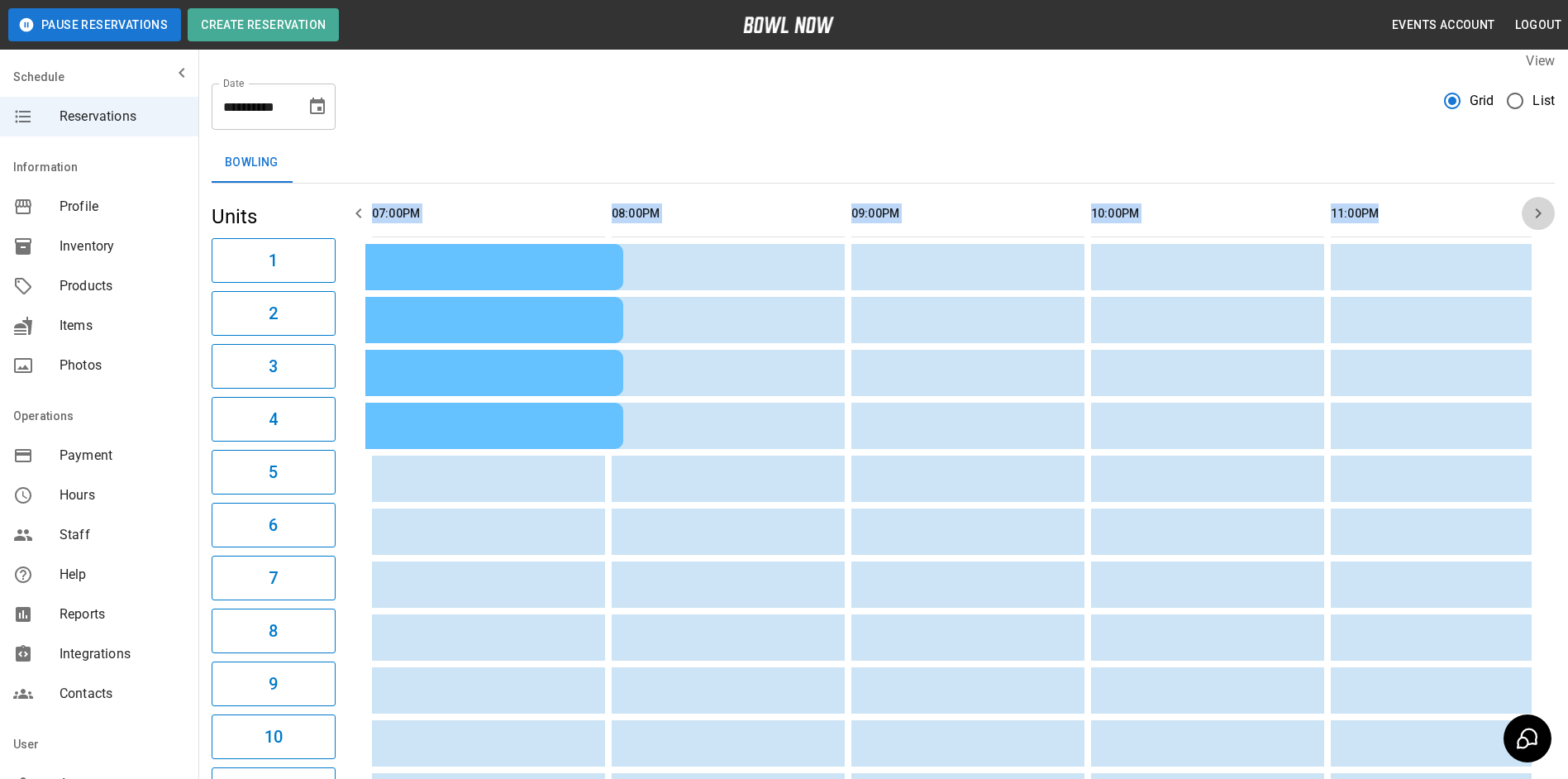
click at [1531, 211] on icon "button" at bounding box center [1538, 213] width 20 height 20
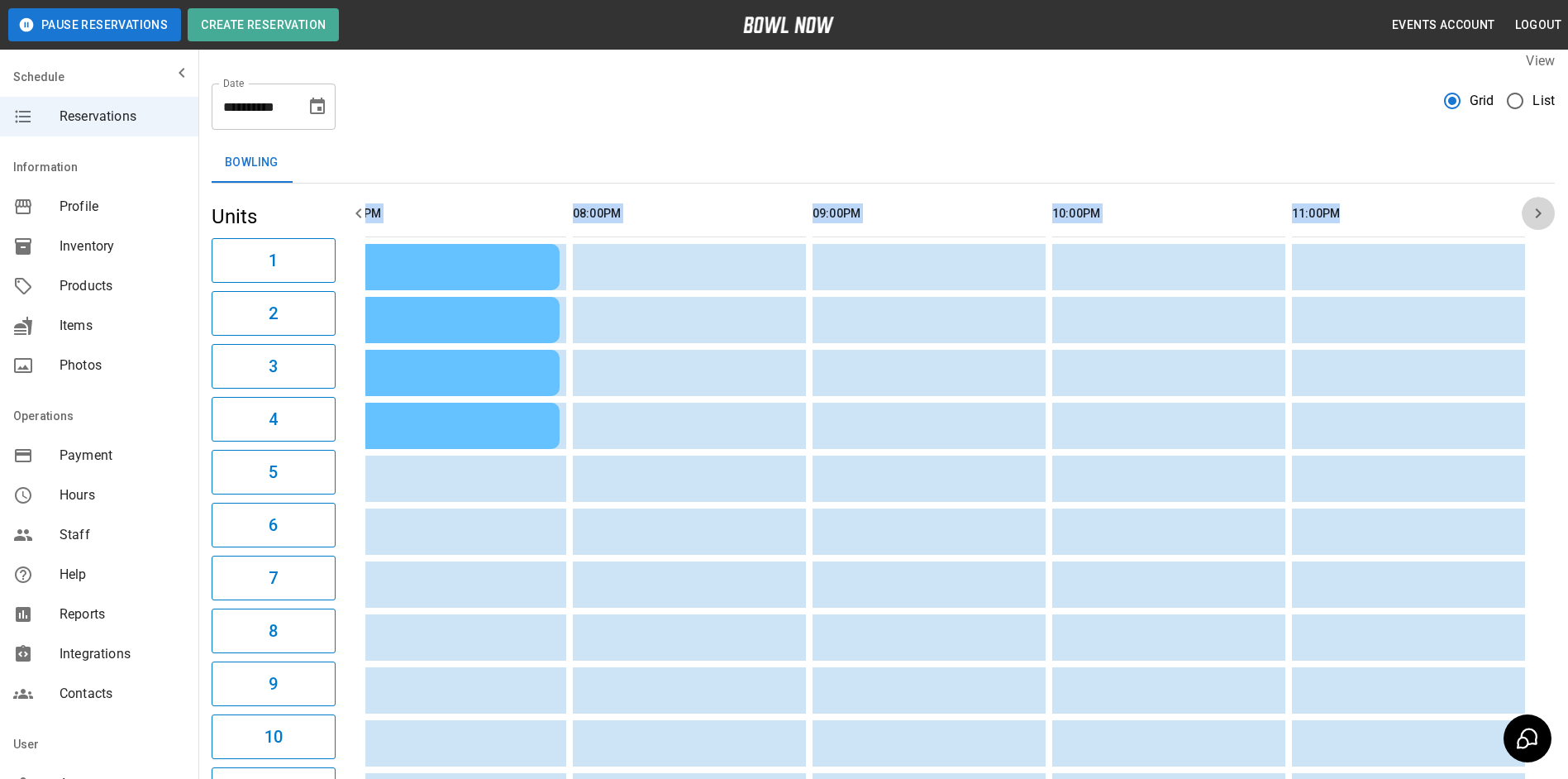
click at [1531, 210] on icon "button" at bounding box center [1538, 213] width 20 height 20
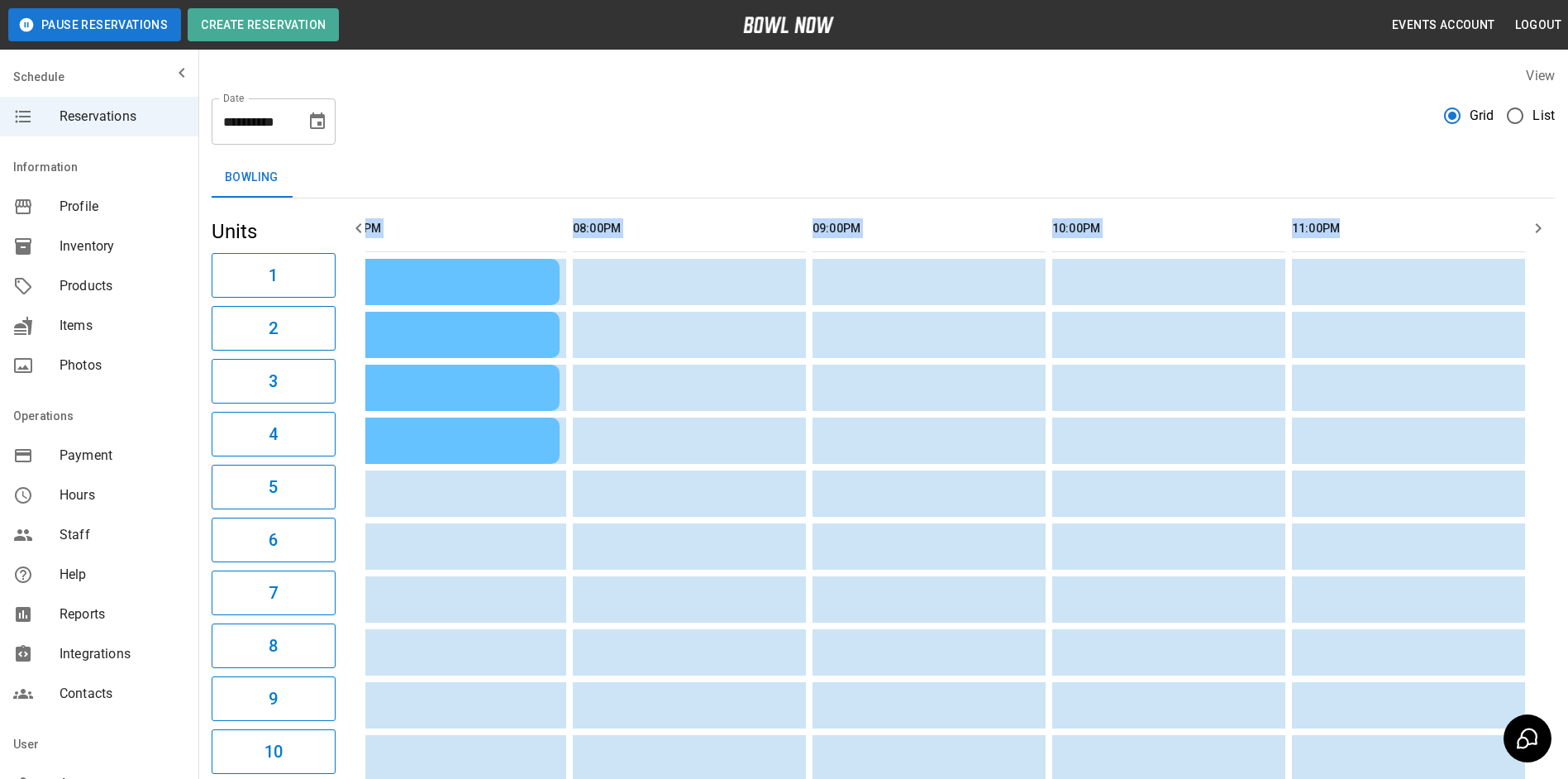
click at [359, 233] on icon "button" at bounding box center [359, 228] width 20 height 20
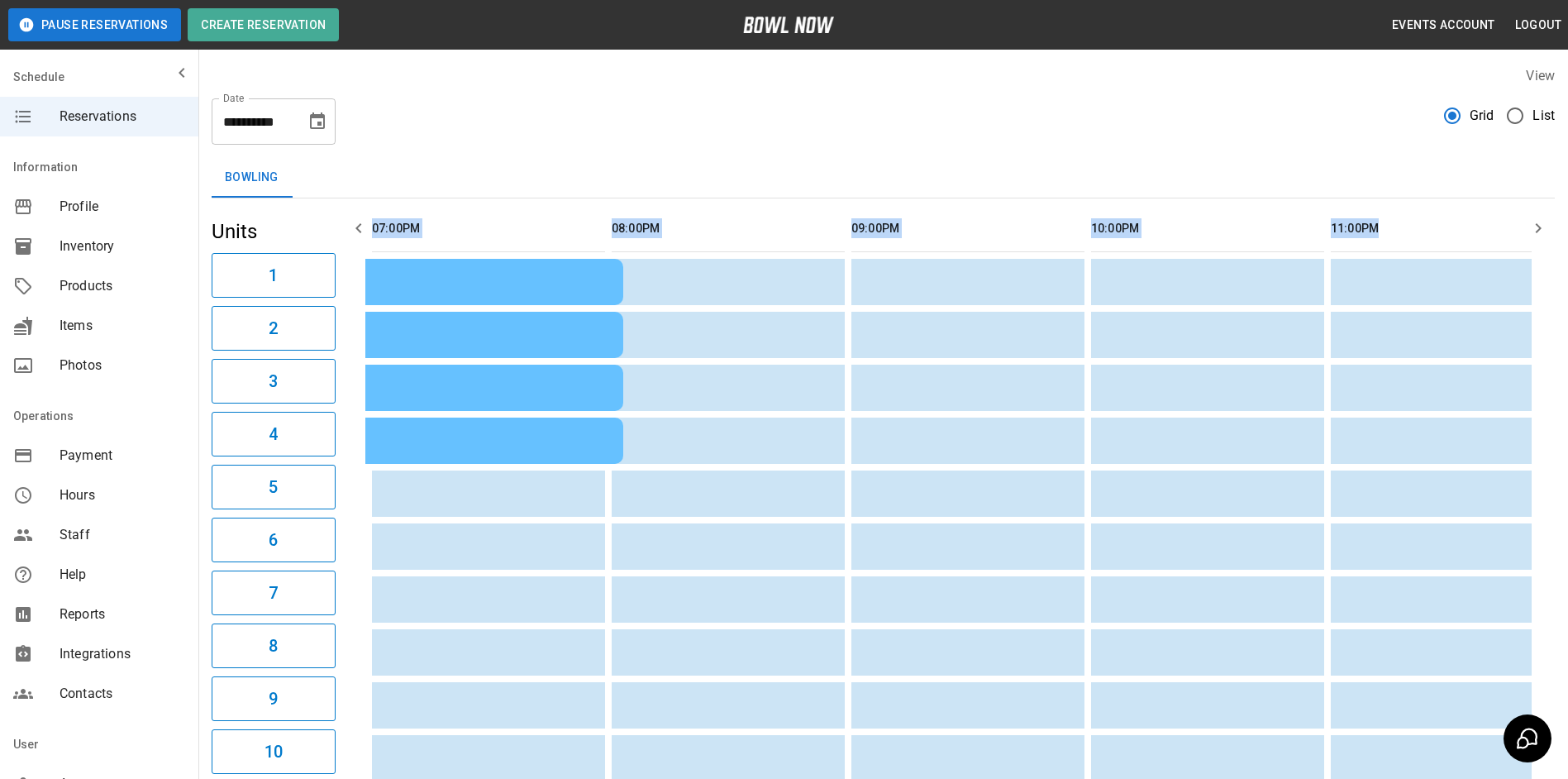
click at [359, 233] on icon "button" at bounding box center [359, 228] width 20 height 20
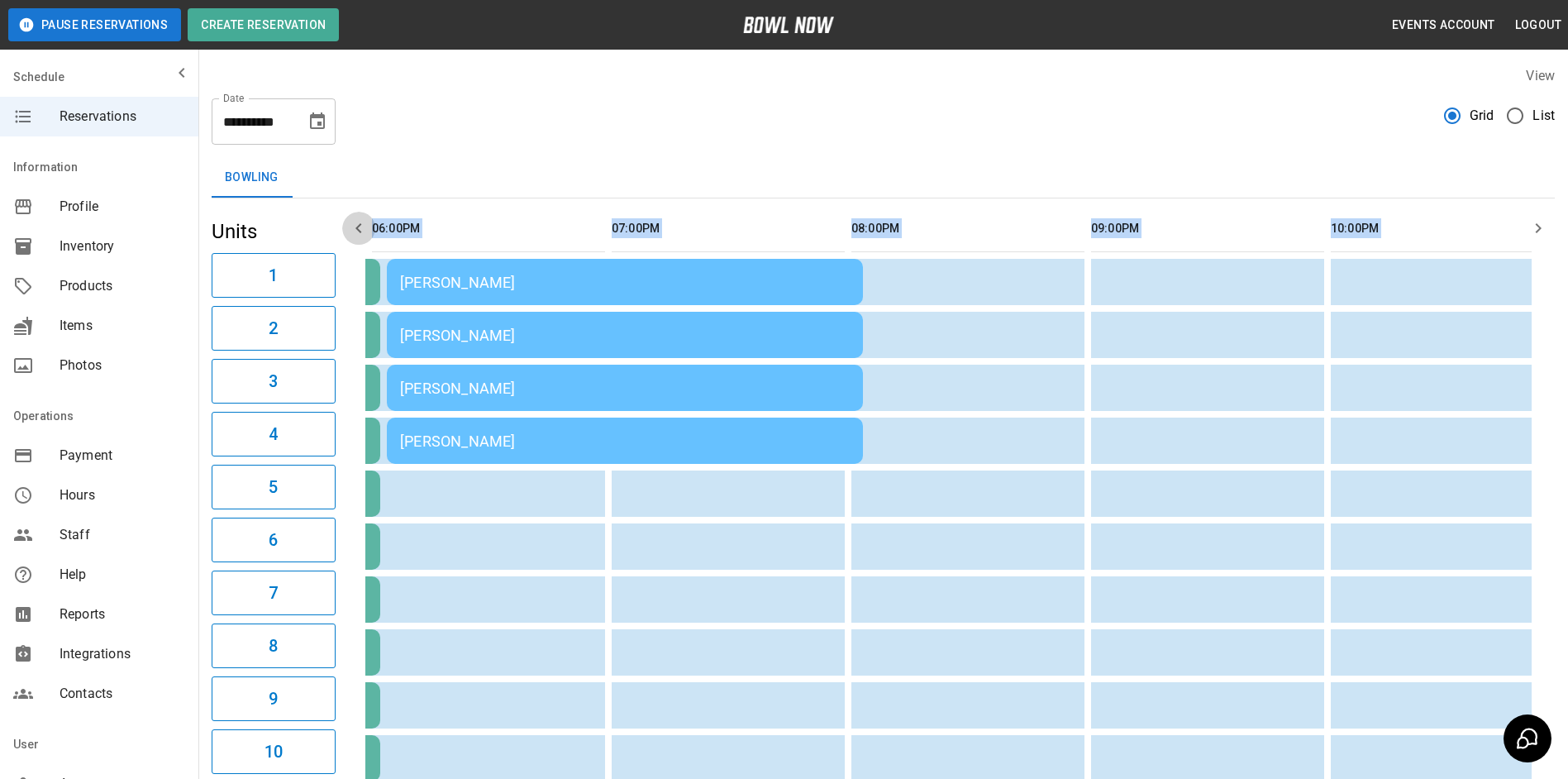
click at [359, 233] on icon "button" at bounding box center [359, 228] width 20 height 20
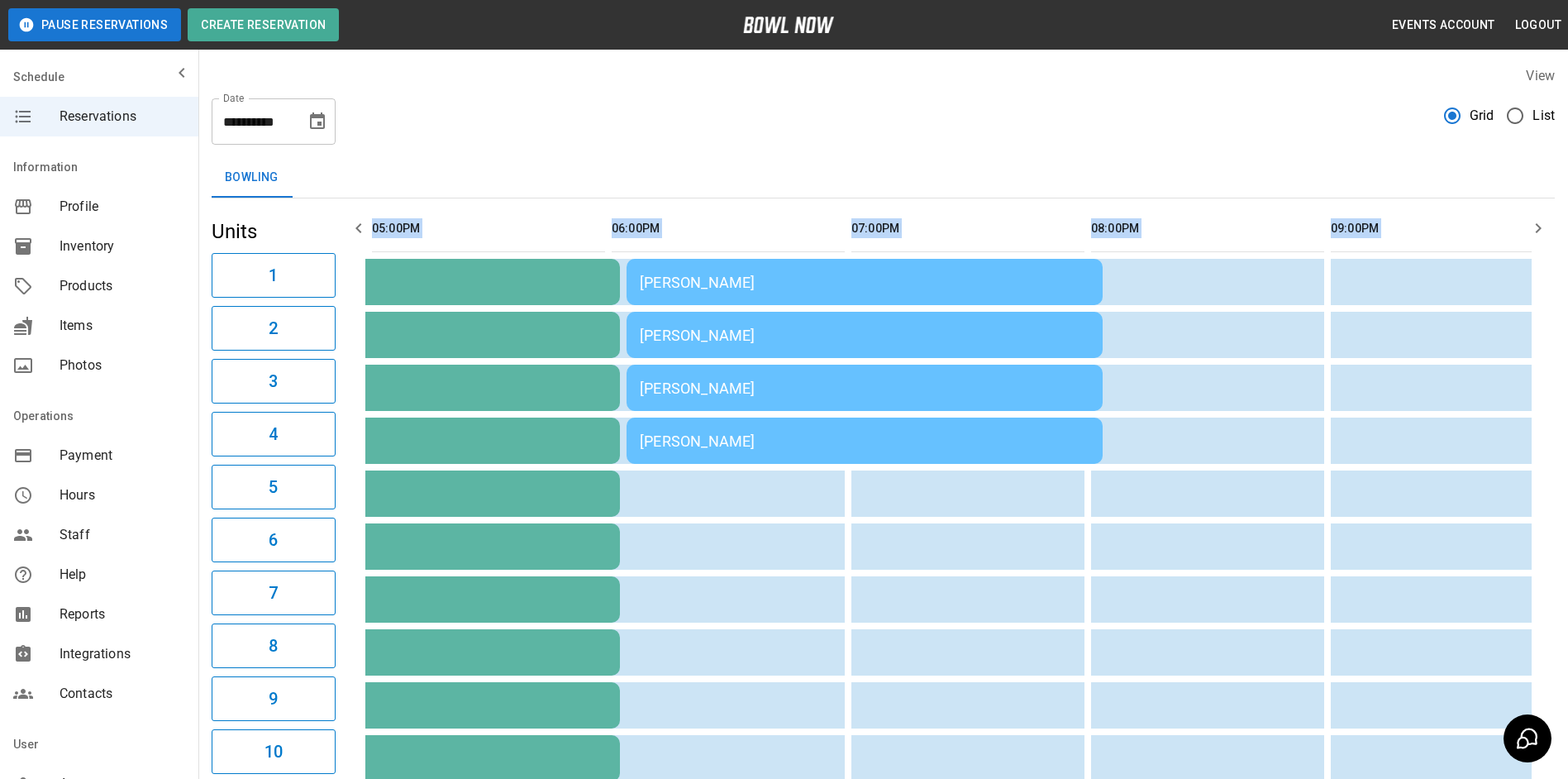
click at [359, 233] on icon "button" at bounding box center [359, 228] width 20 height 20
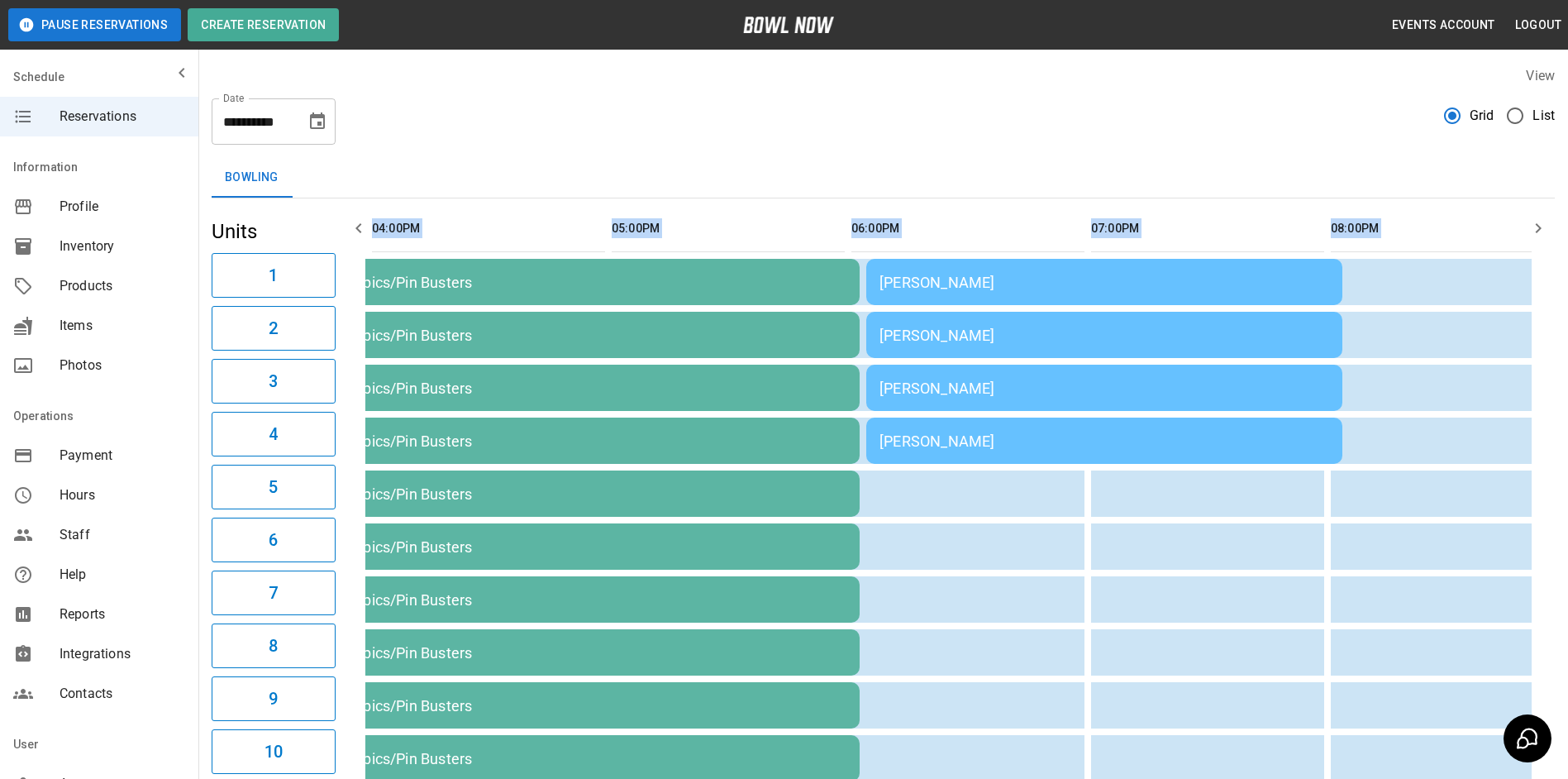
click at [359, 233] on icon "button" at bounding box center [359, 228] width 20 height 20
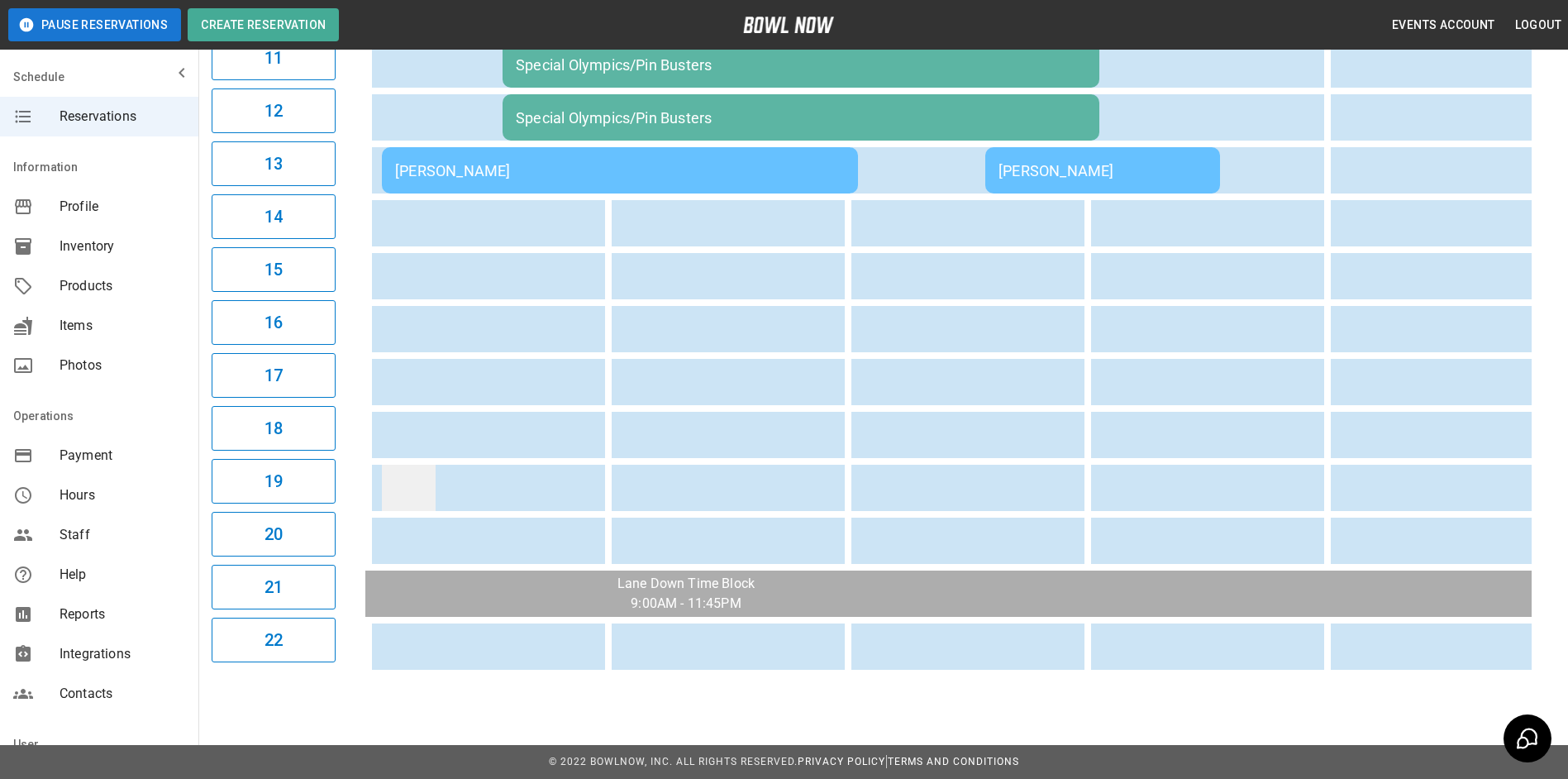
click at [410, 465] on td "sticky table" at bounding box center [409, 487] width 54 height 46
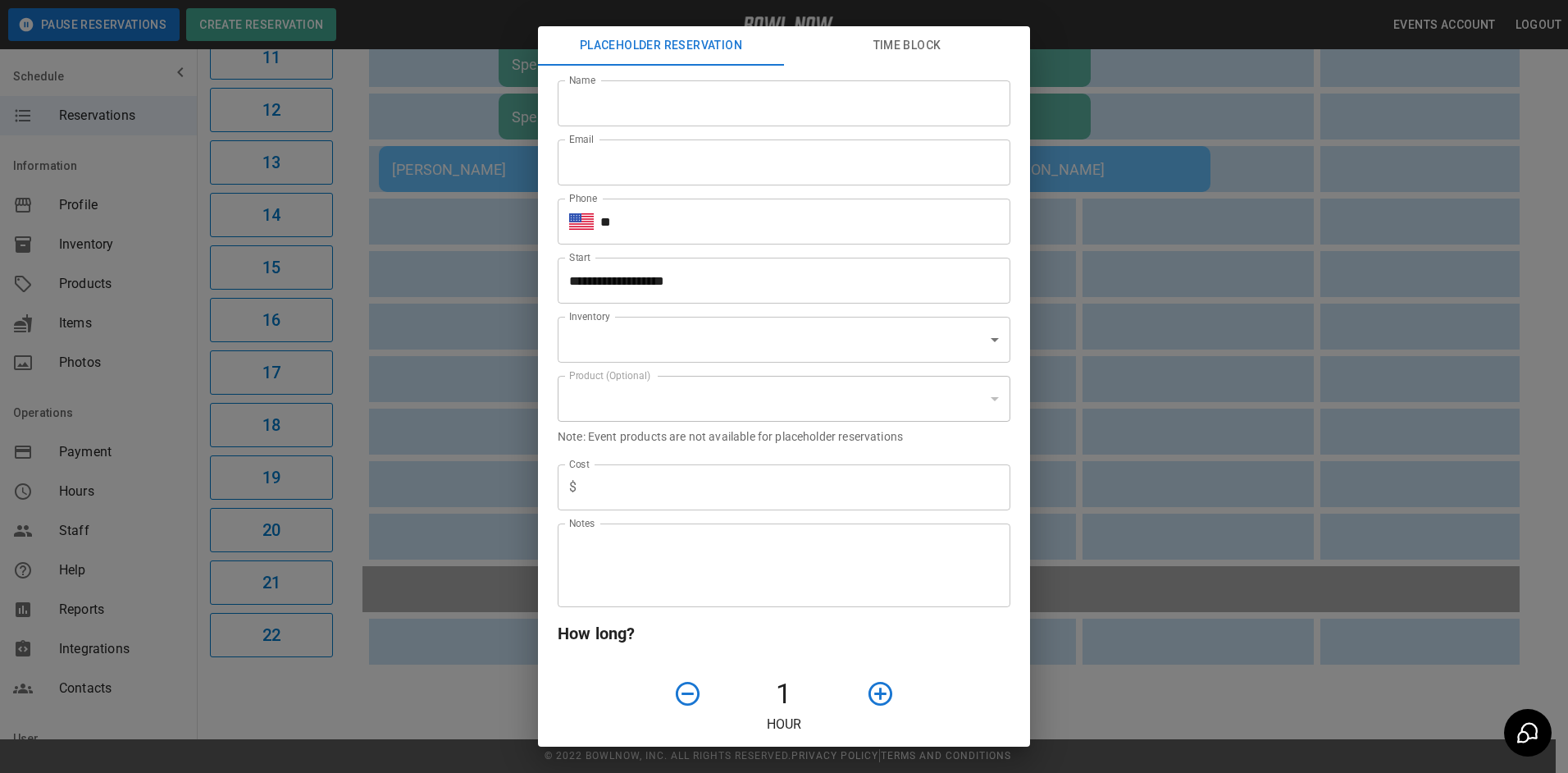
type input "**********"
click at [639, 90] on input "Name" at bounding box center [784, 103] width 452 height 46
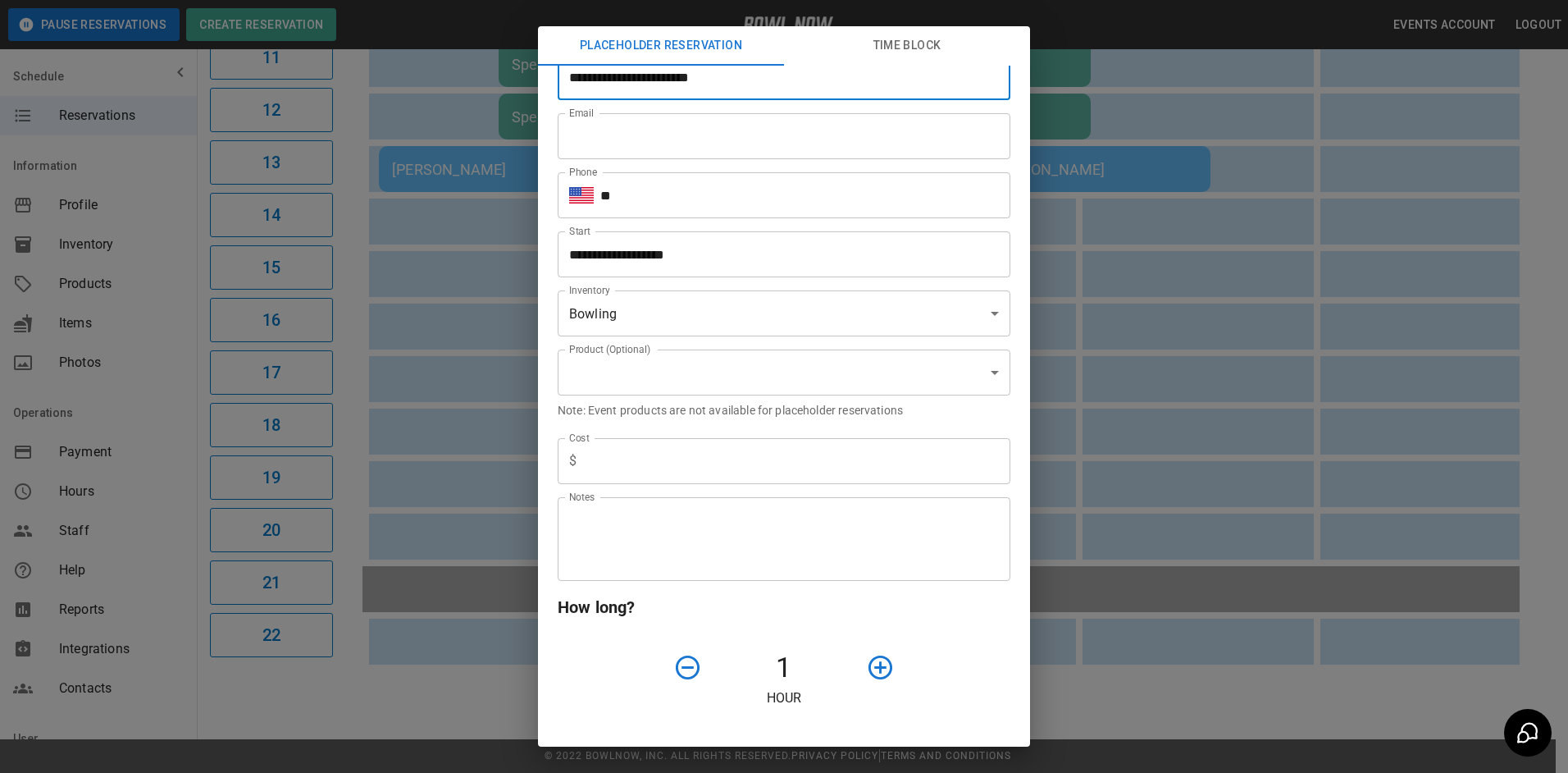
scroll to position [0, 0]
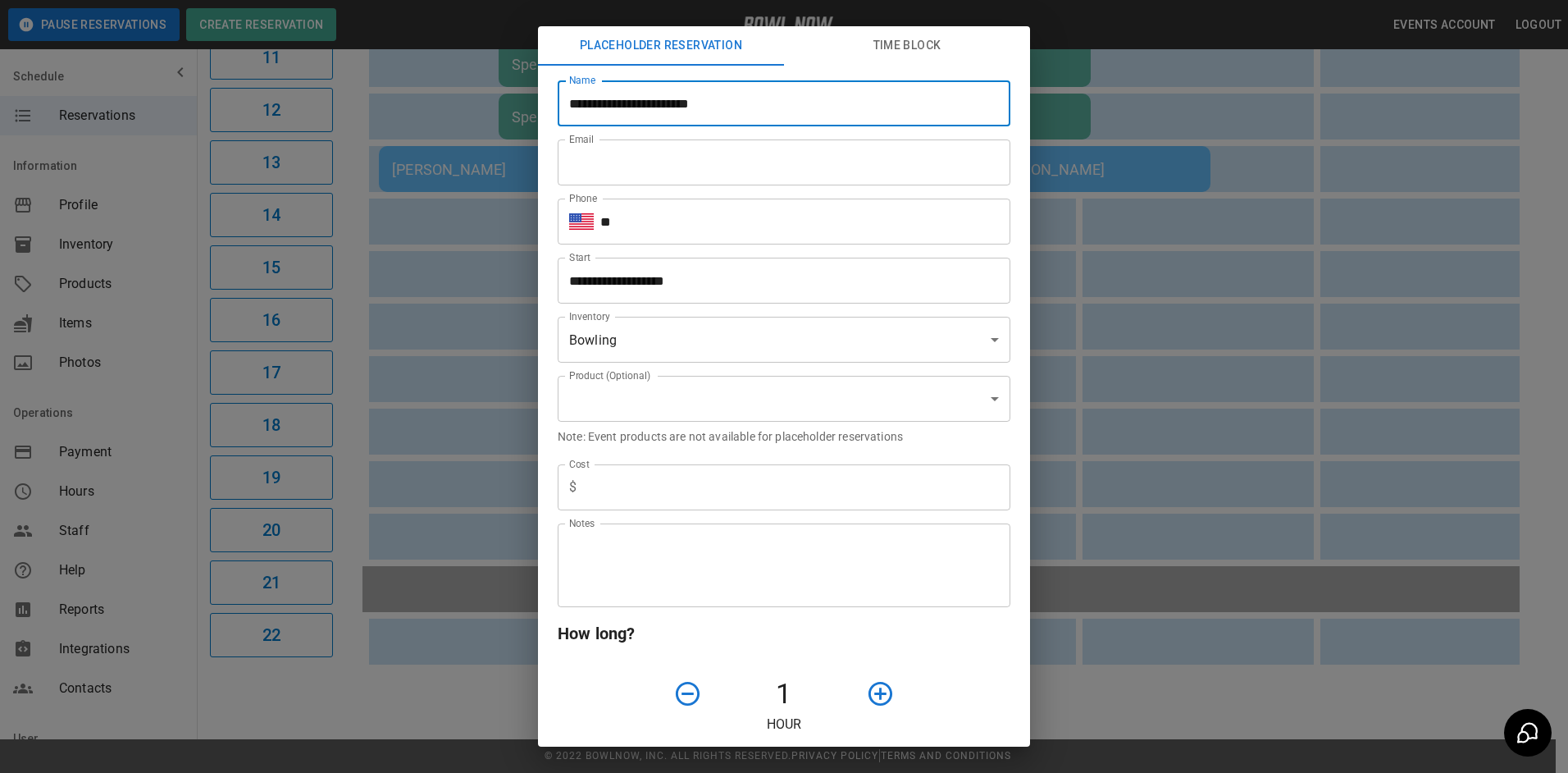
type input "**********"
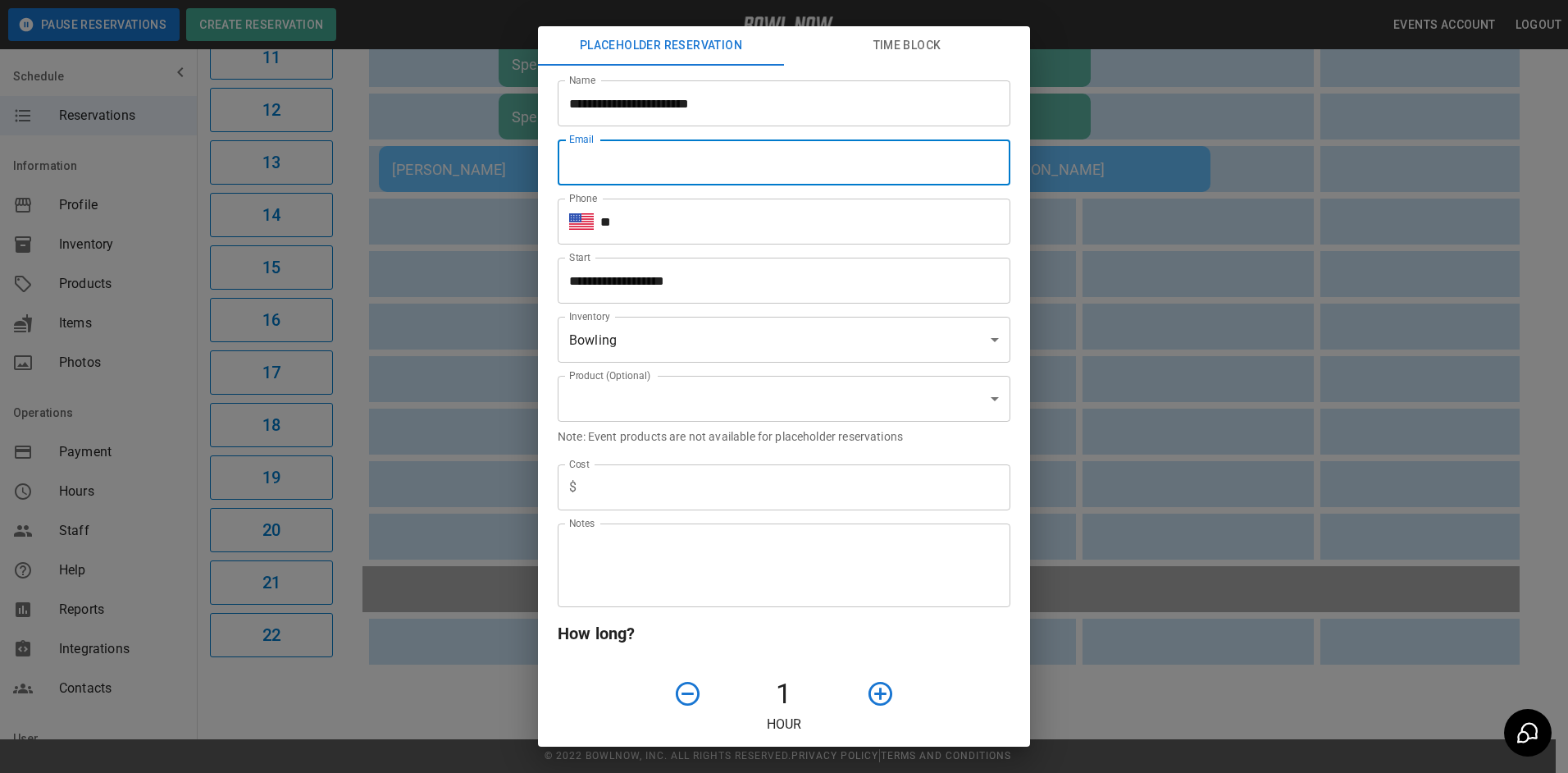
click at [666, 161] on input "Email" at bounding box center [784, 162] width 452 height 46
type input "**********"
click at [703, 222] on input "**" at bounding box center [805, 221] width 410 height 46
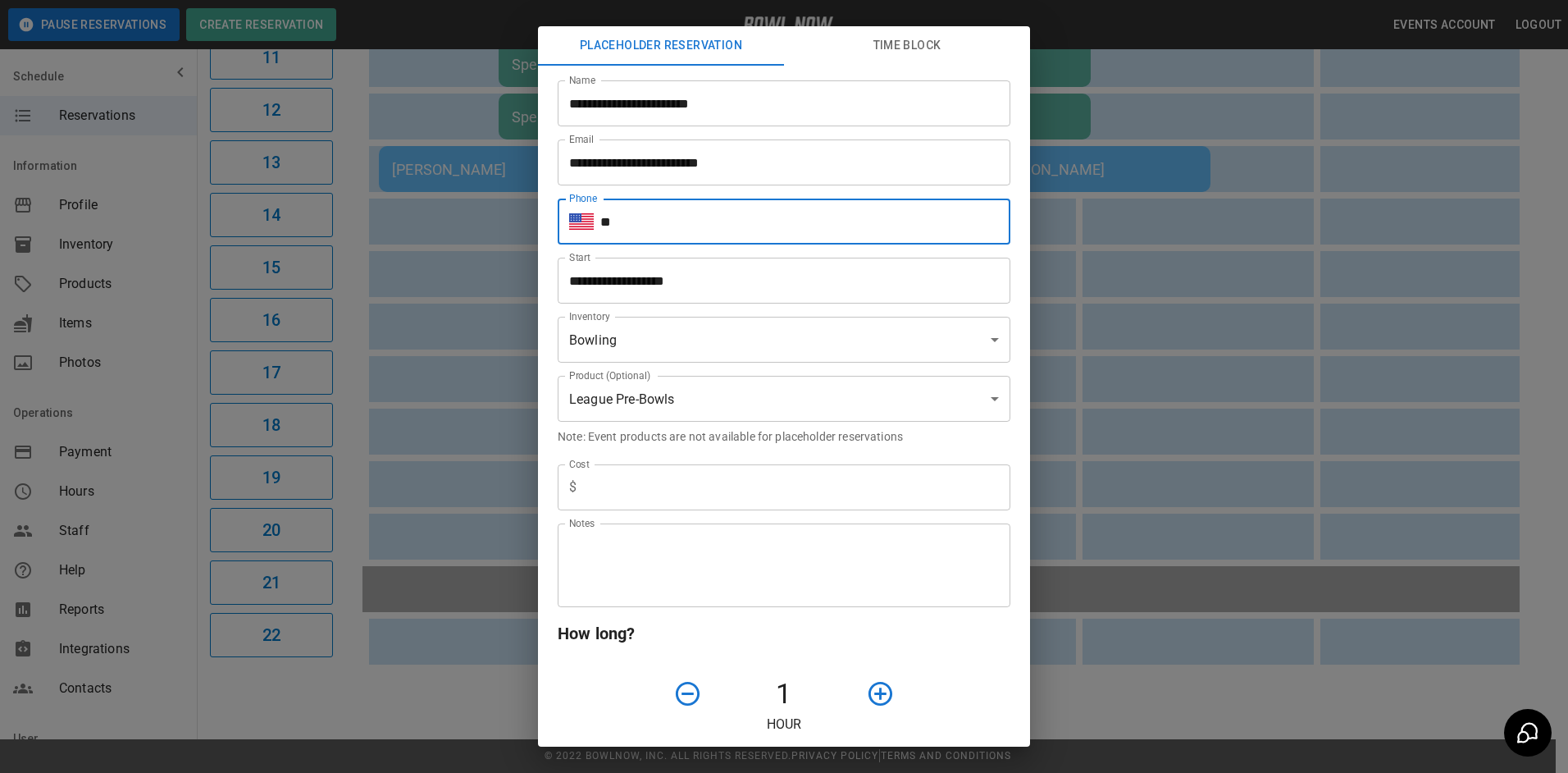
type input "**********"
type input "*"
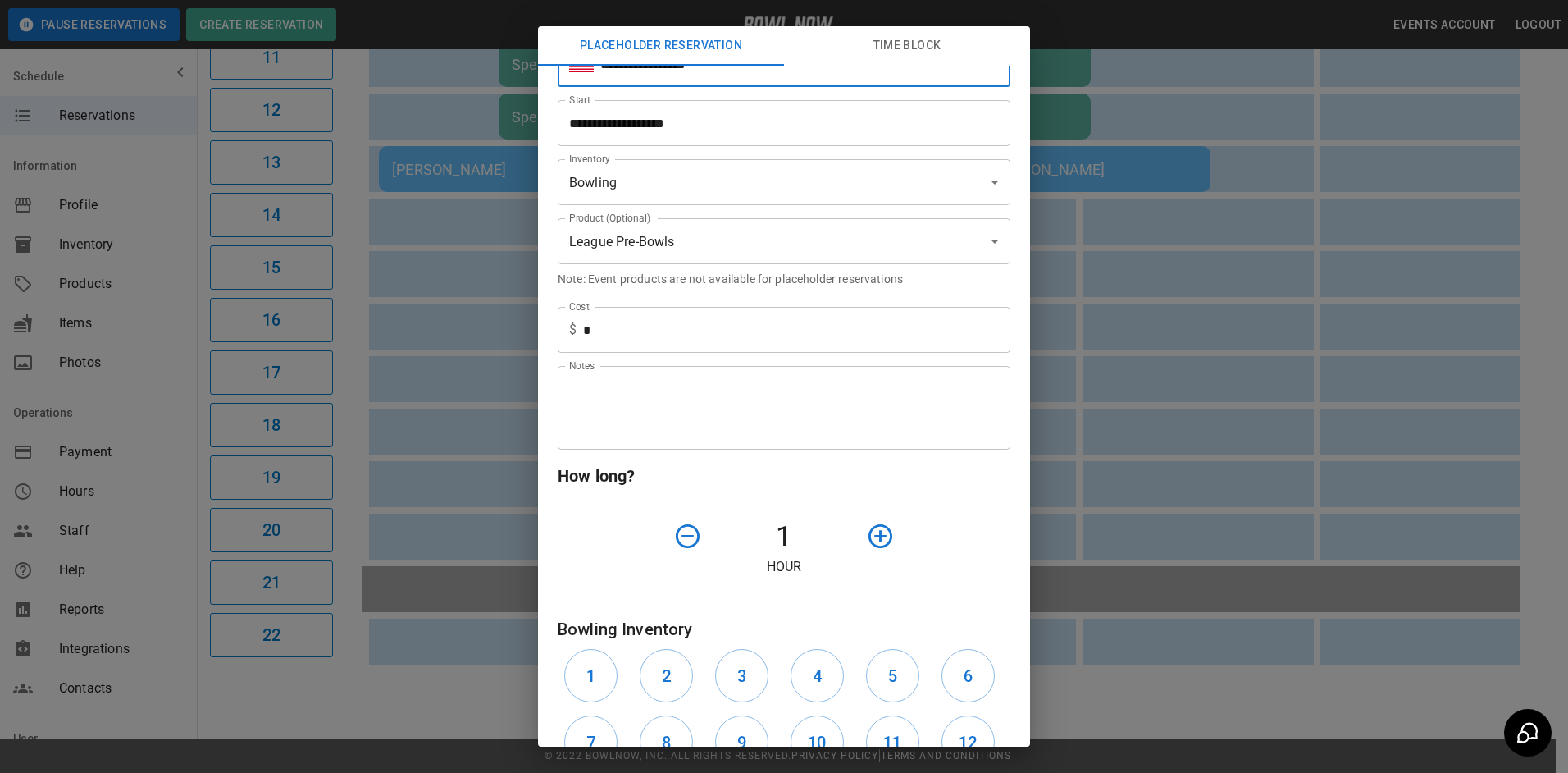
scroll to position [164, 0]
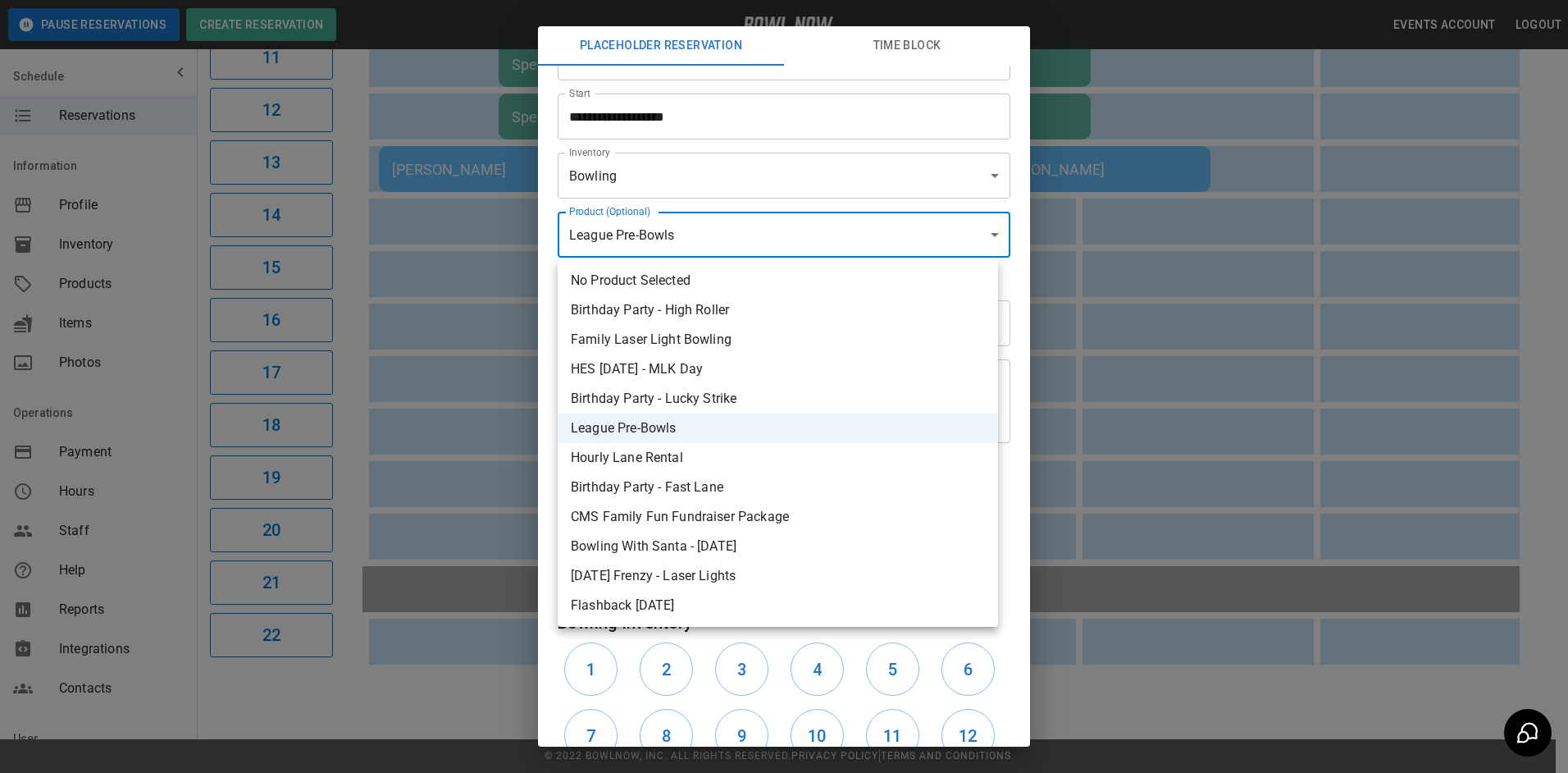
click at [718, 227] on body "**********" at bounding box center [784, 16] width 1568 height 1514
click at [727, 233] on div at bounding box center [784, 386] width 1568 height 773
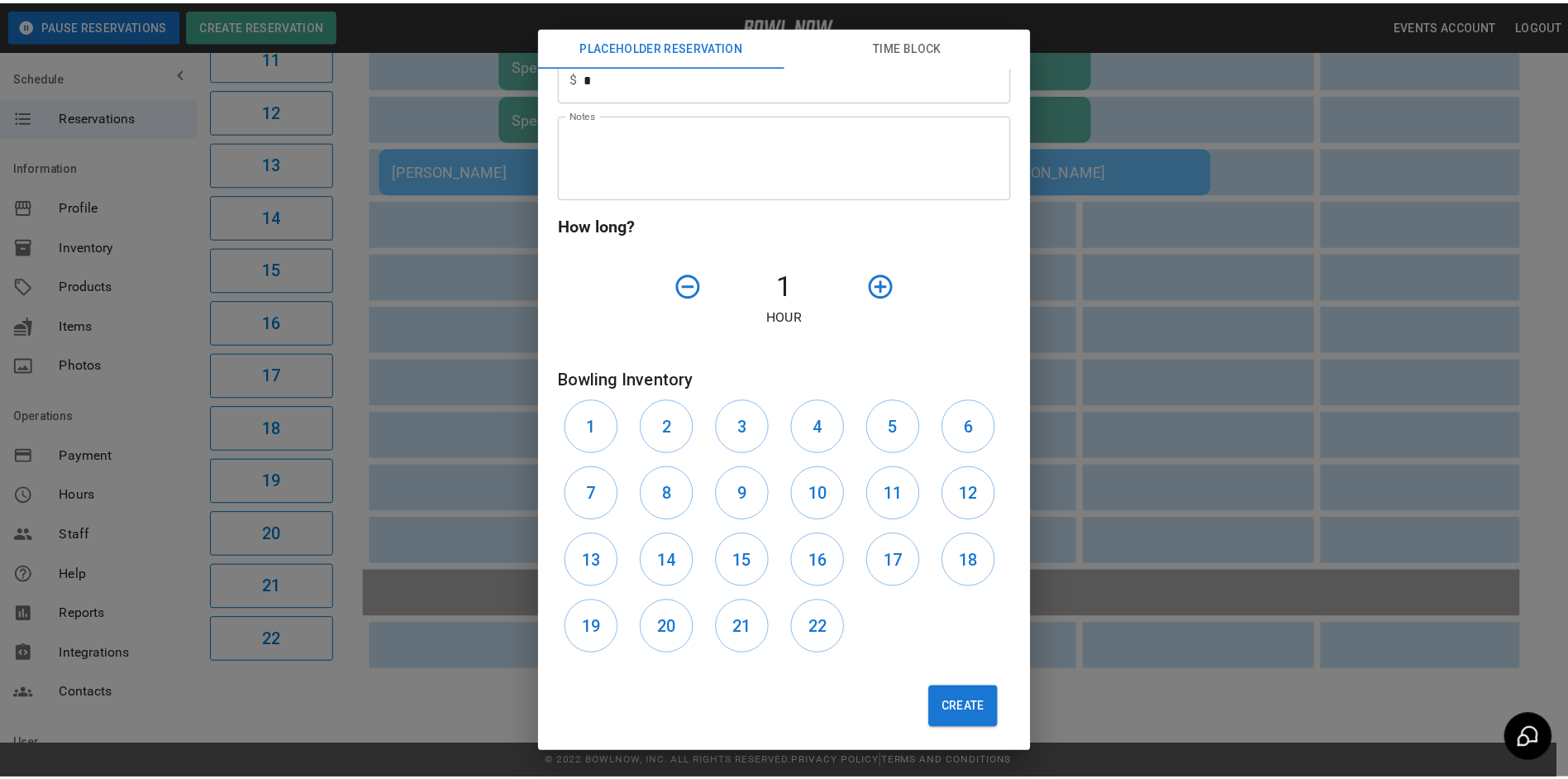
scroll to position [421, 0]
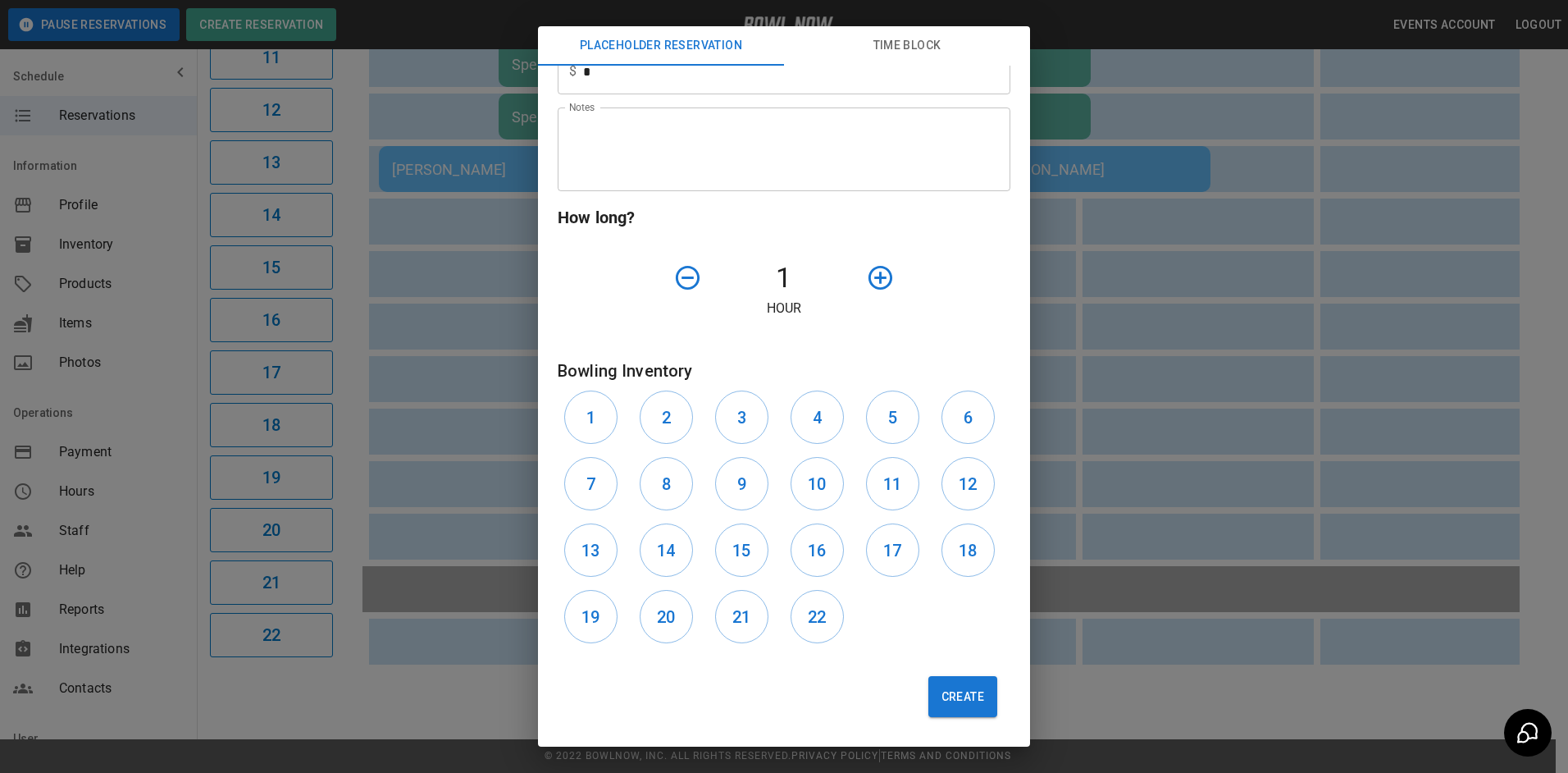
drag, startPoint x: 605, startPoint y: 629, endPoint x: 626, endPoint y: 627, distance: 21.1
click at [609, 628] on button "19" at bounding box center [590, 617] width 54 height 54
click at [649, 622] on button "20" at bounding box center [666, 617] width 54 height 54
click at [947, 691] on button "Create" at bounding box center [962, 697] width 69 height 41
type input "**"
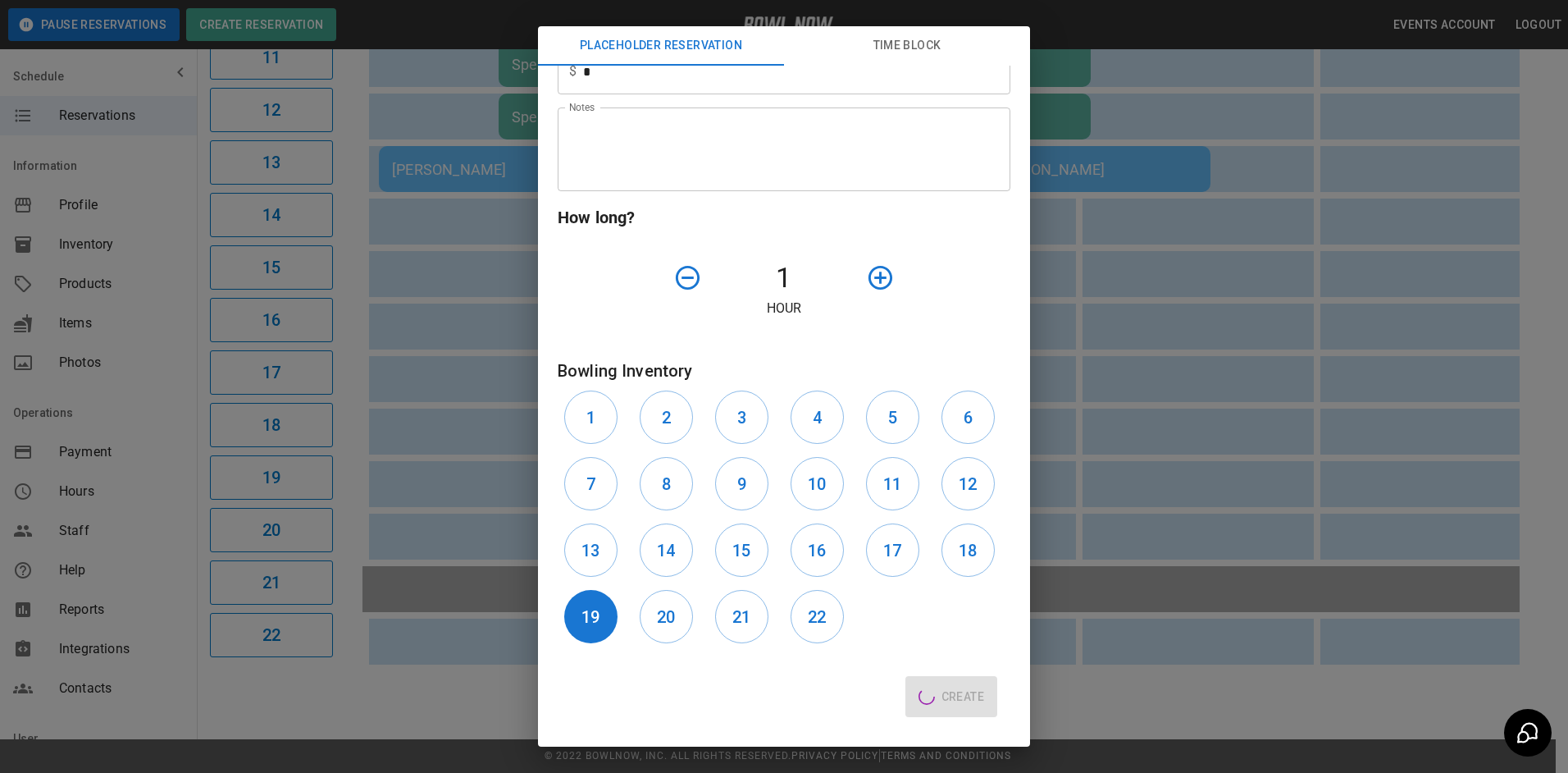
type input "**********"
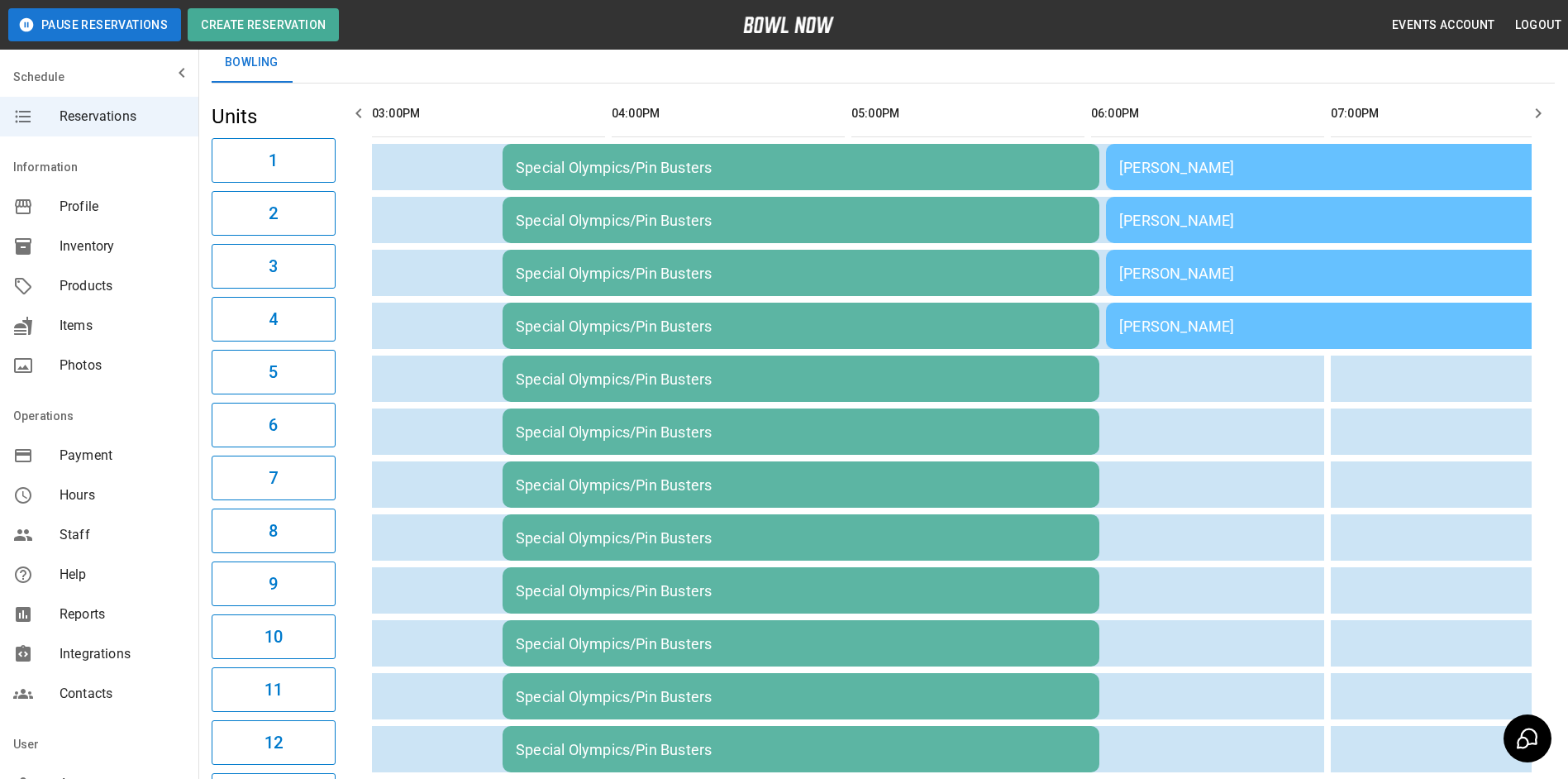
scroll to position [0, 0]
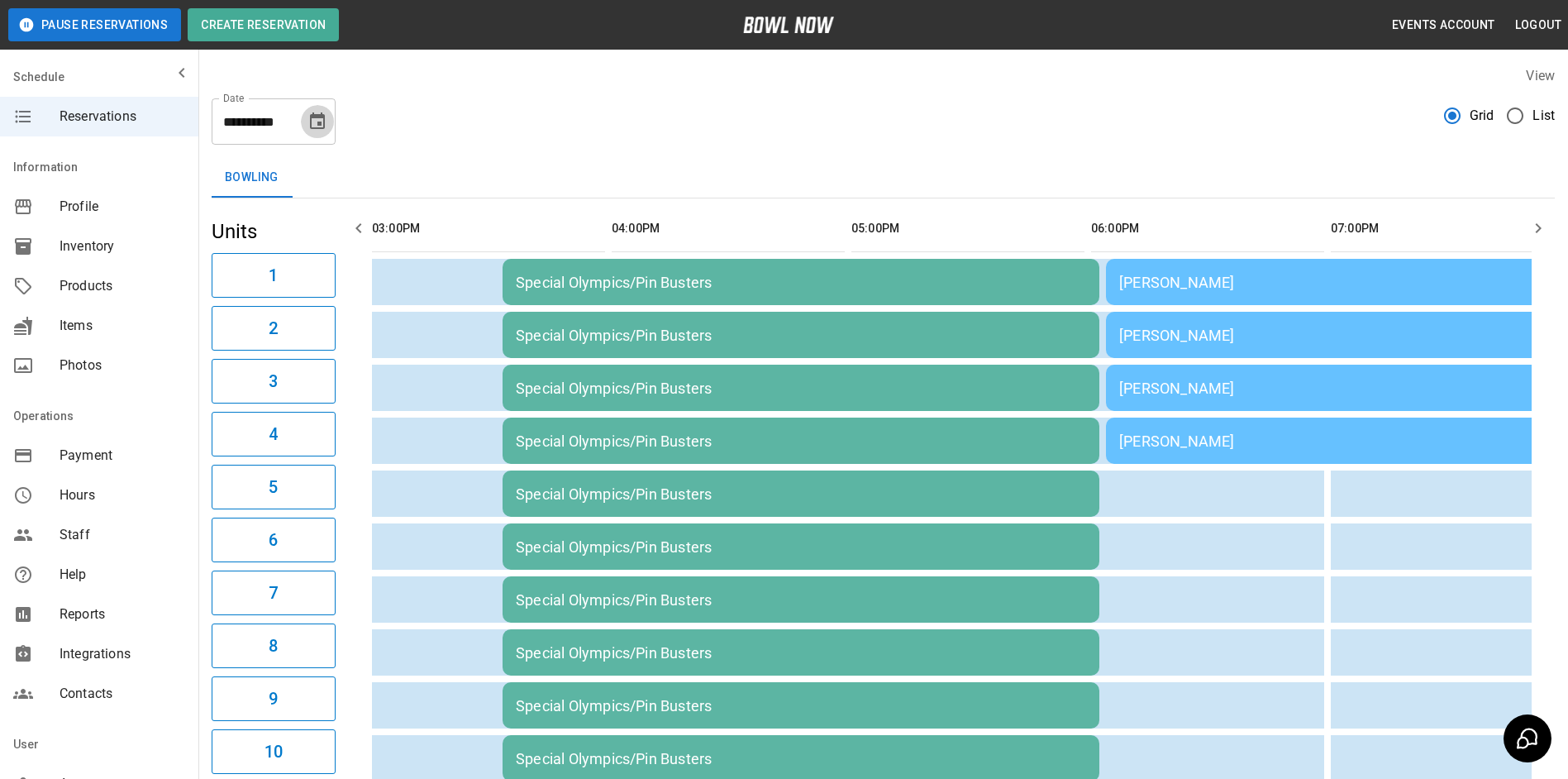
drag, startPoint x: 306, startPoint y: 123, endPoint x: 302, endPoint y: 139, distance: 16.5
click at [306, 124] on button "Choose date, selected date is Oct 11, 2025" at bounding box center [318, 122] width 33 height 33
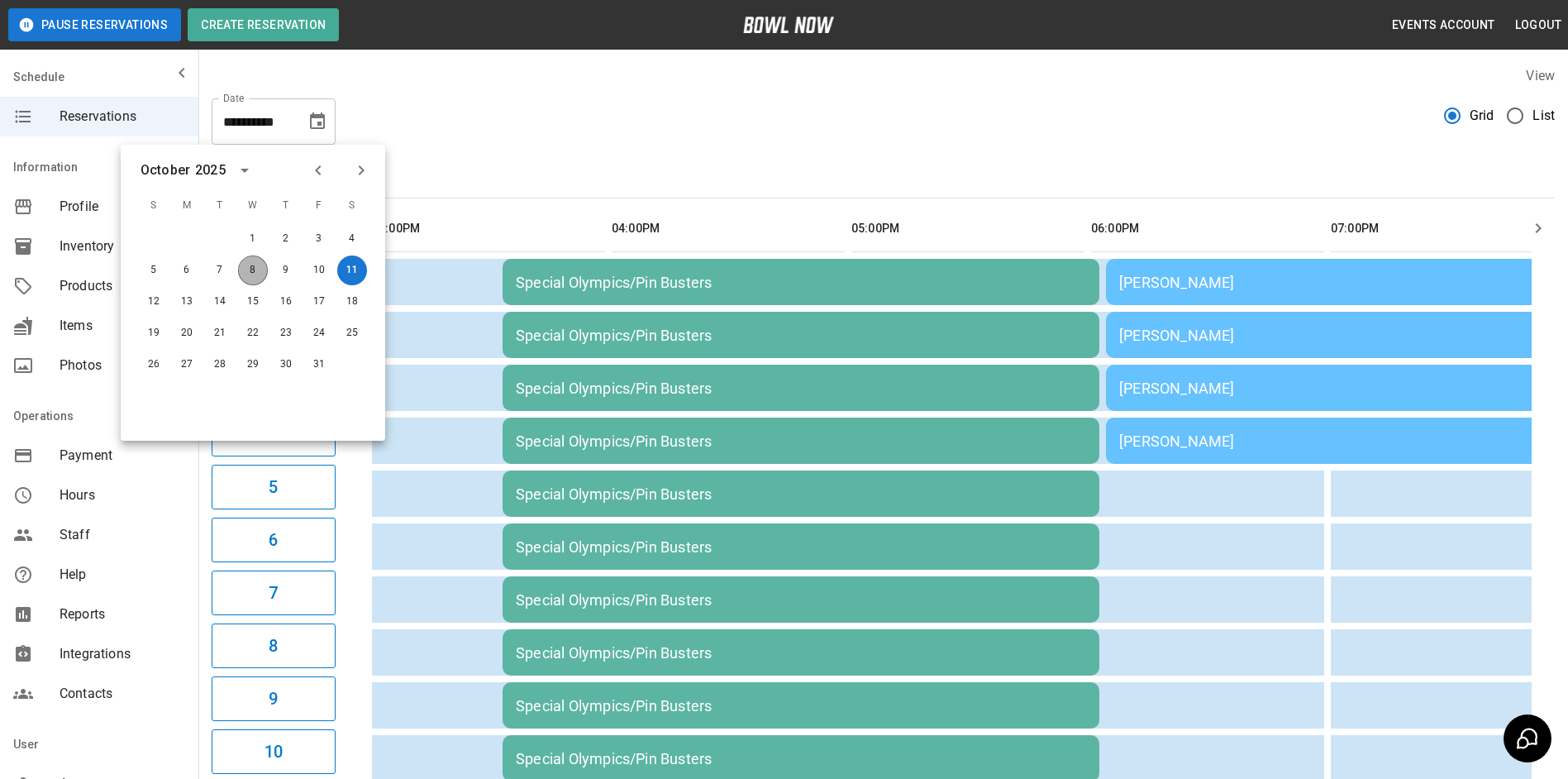
click at [255, 276] on button "8" at bounding box center [253, 270] width 30 height 30
click at [735, 147] on div "**********" at bounding box center [882, 745] width 1370 height 1383
type input "**********"
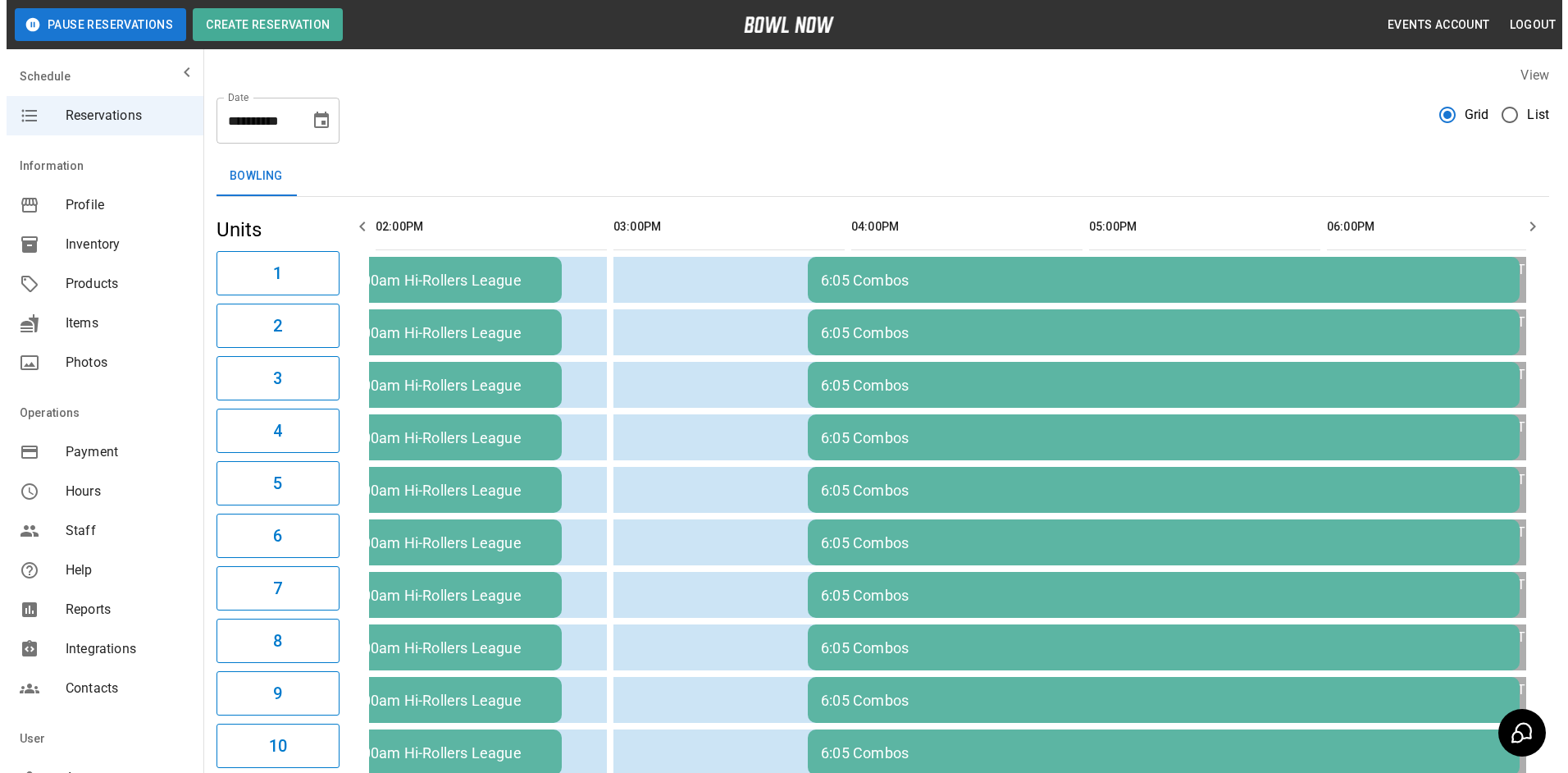
scroll to position [0, 713]
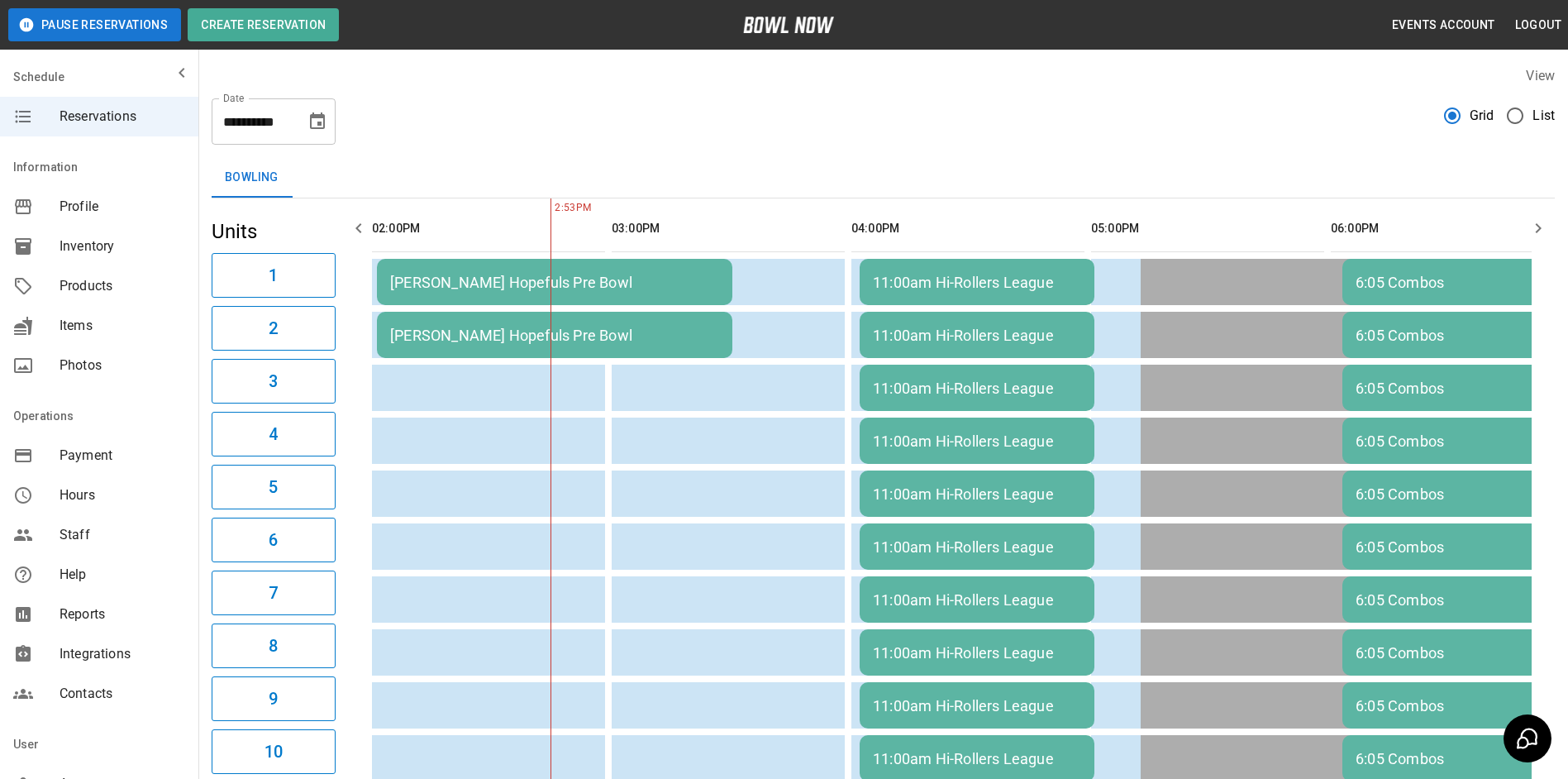
click at [687, 276] on div "[PERSON_NAME] Hopefuls Pre Bowl" at bounding box center [555, 283] width 329 height 18
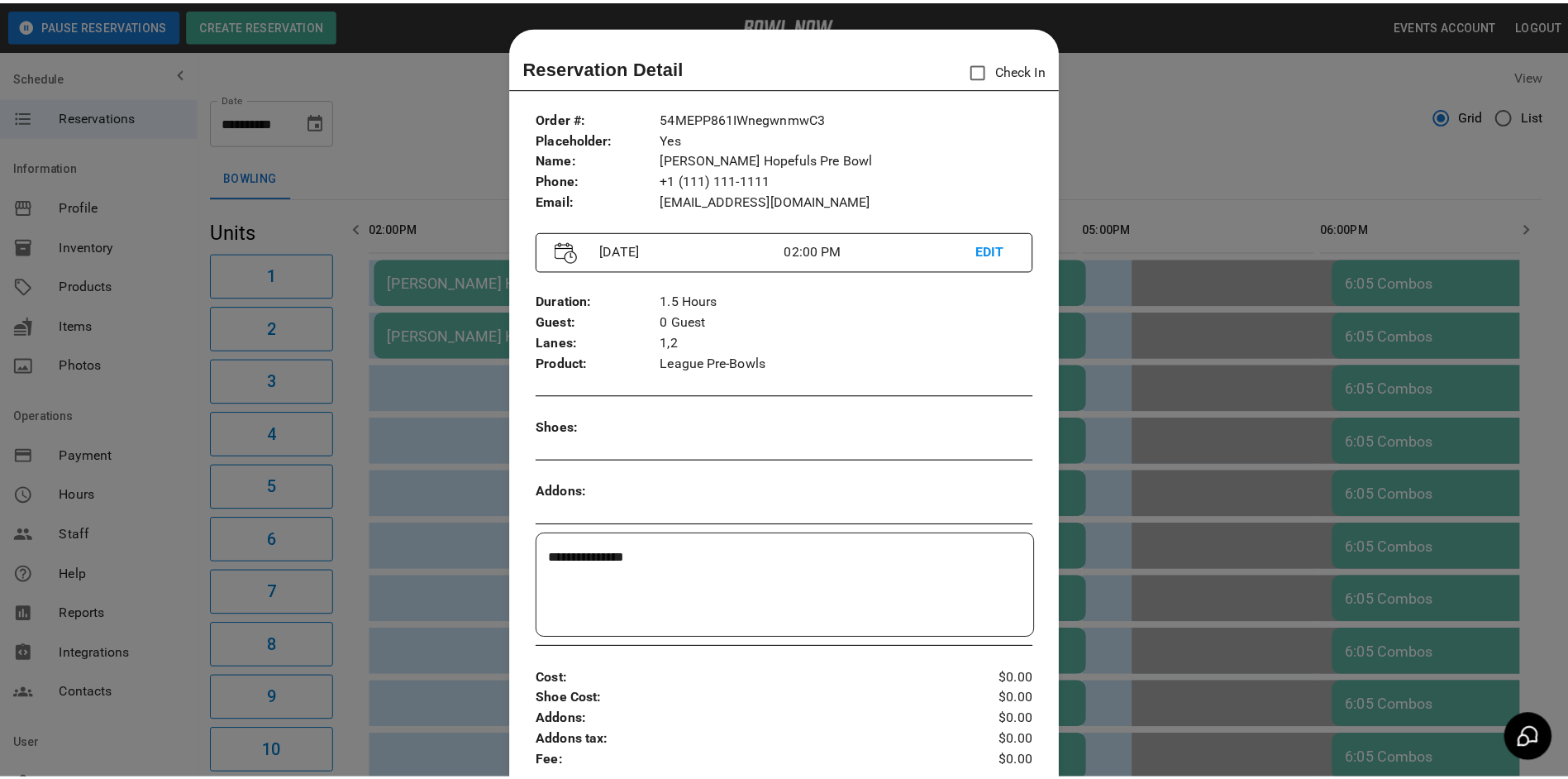
scroll to position [27, 0]
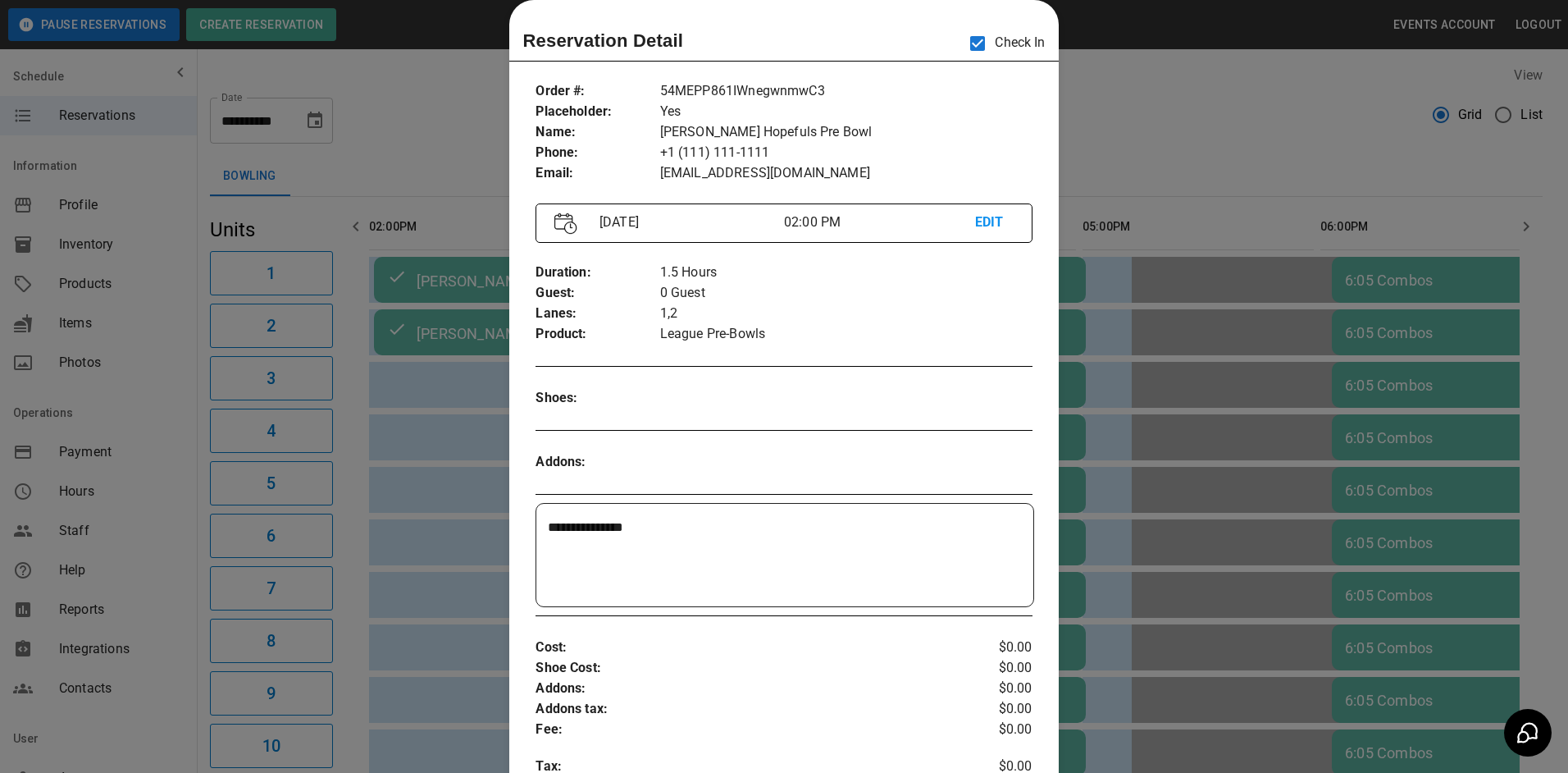
drag, startPoint x: 1259, startPoint y: 127, endPoint x: 1058, endPoint y: 104, distance: 202.3
click at [1226, 120] on div at bounding box center [784, 386] width 1568 height 773
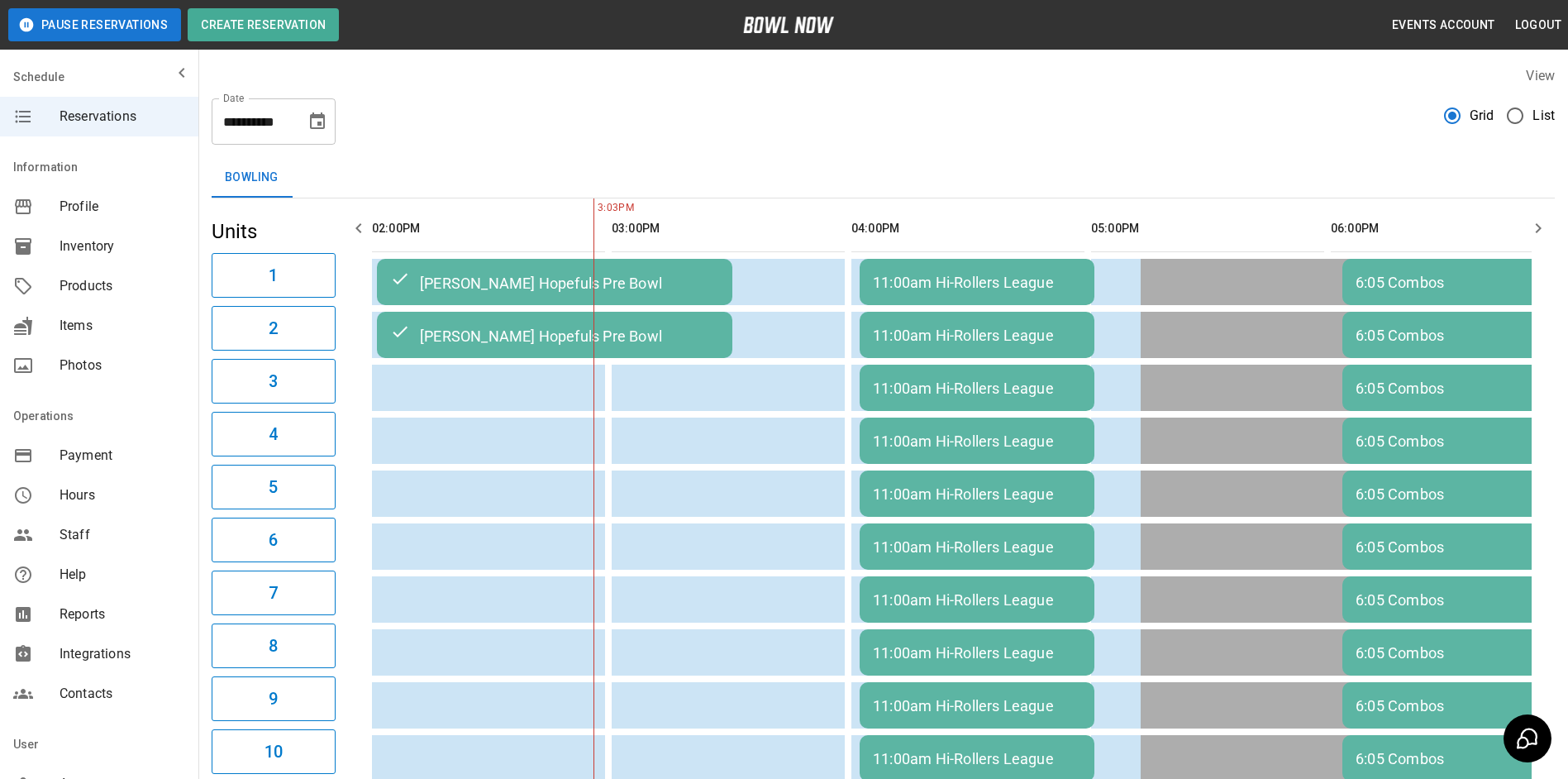
click at [1541, 231] on icon "button" at bounding box center [1538, 228] width 20 height 20
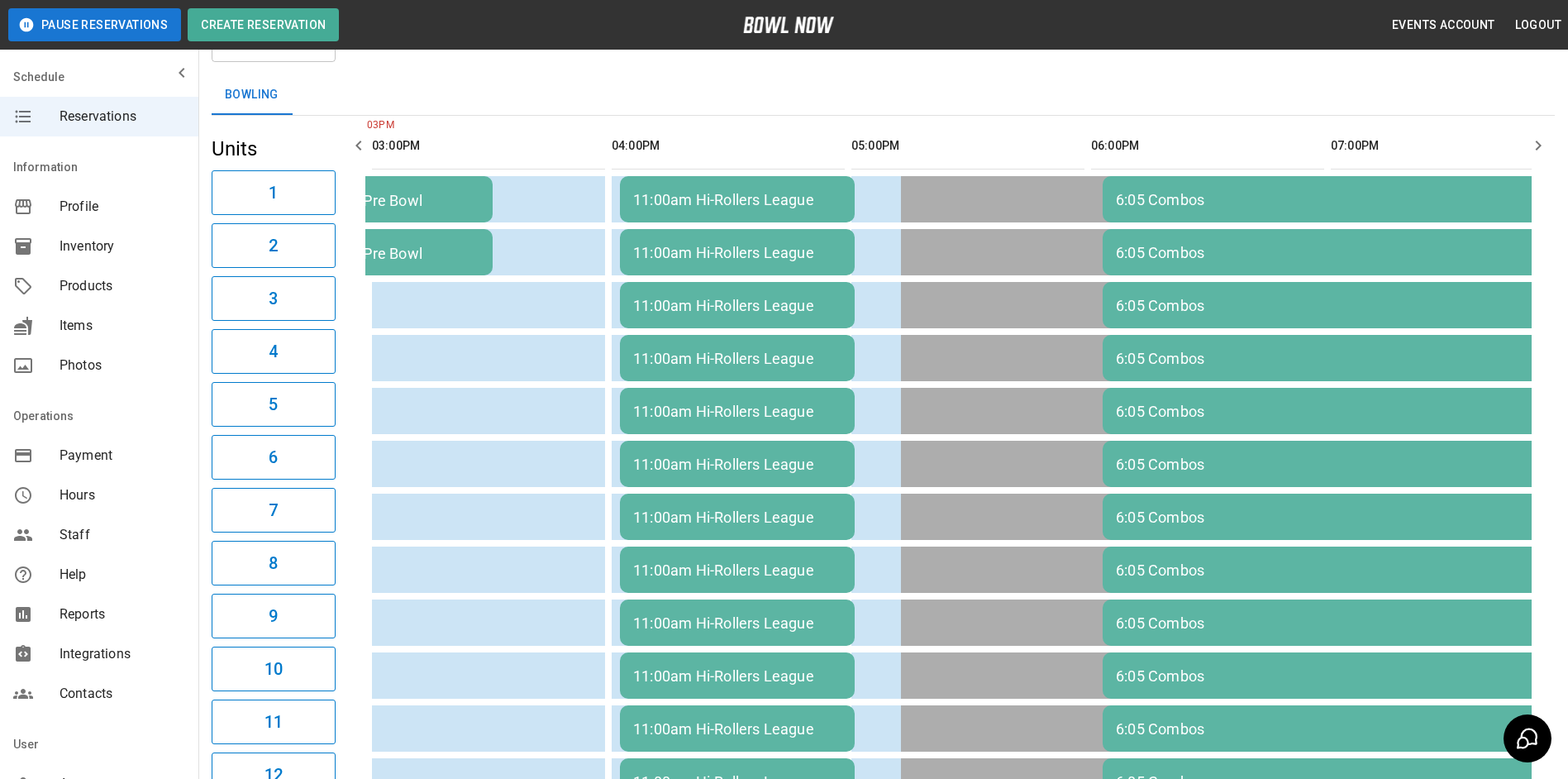
scroll to position [0, 0]
